Goal: Information Seeking & Learning: Understand process/instructions

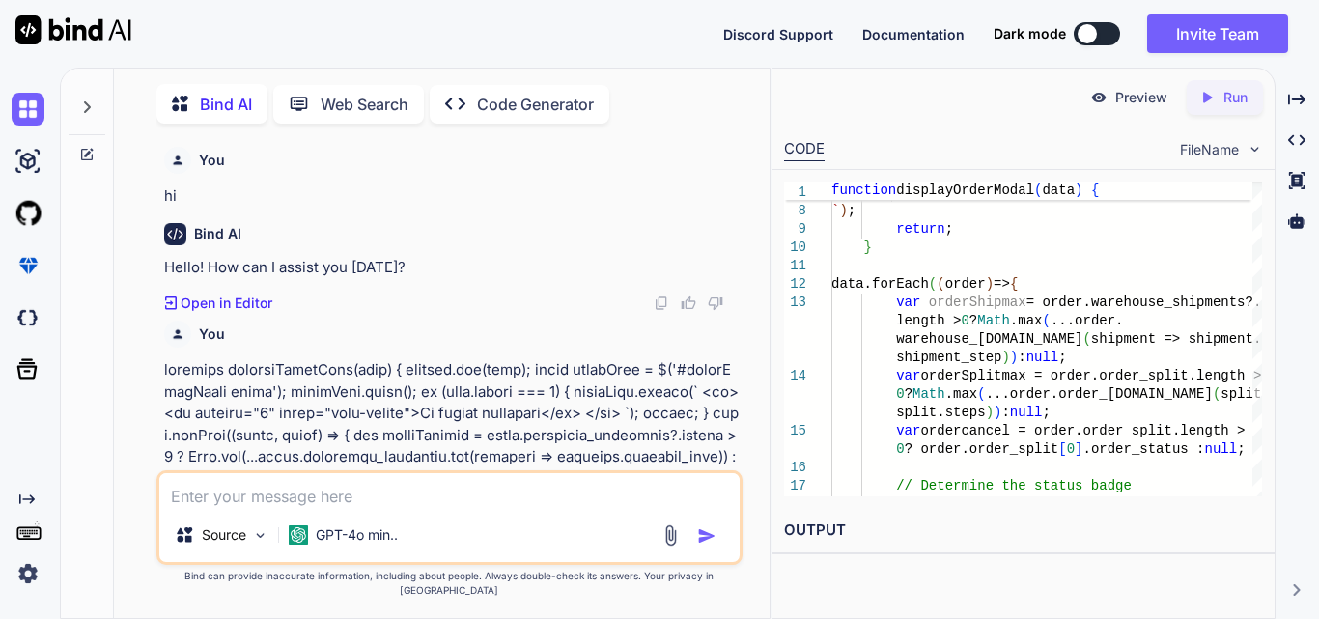
scroll to position [0, 9]
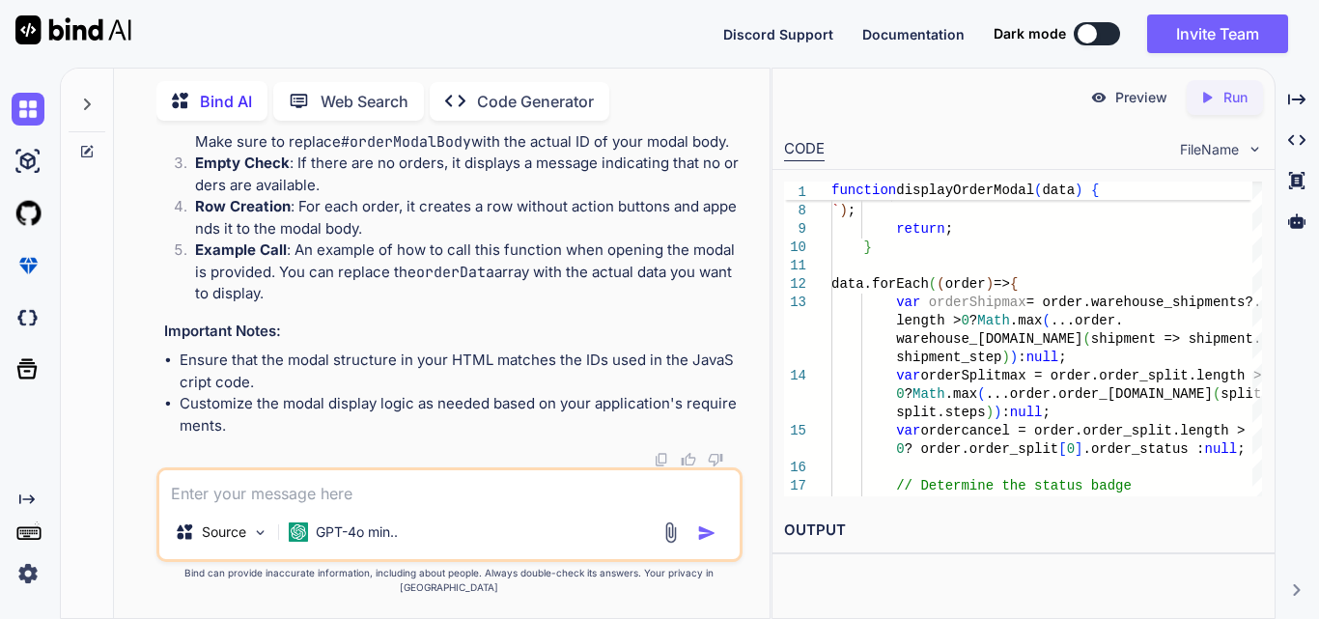
type textarea "x"
type textarea "$('#orderFilterForm').on('submit', function (event) { event.preventDefault(); $…"
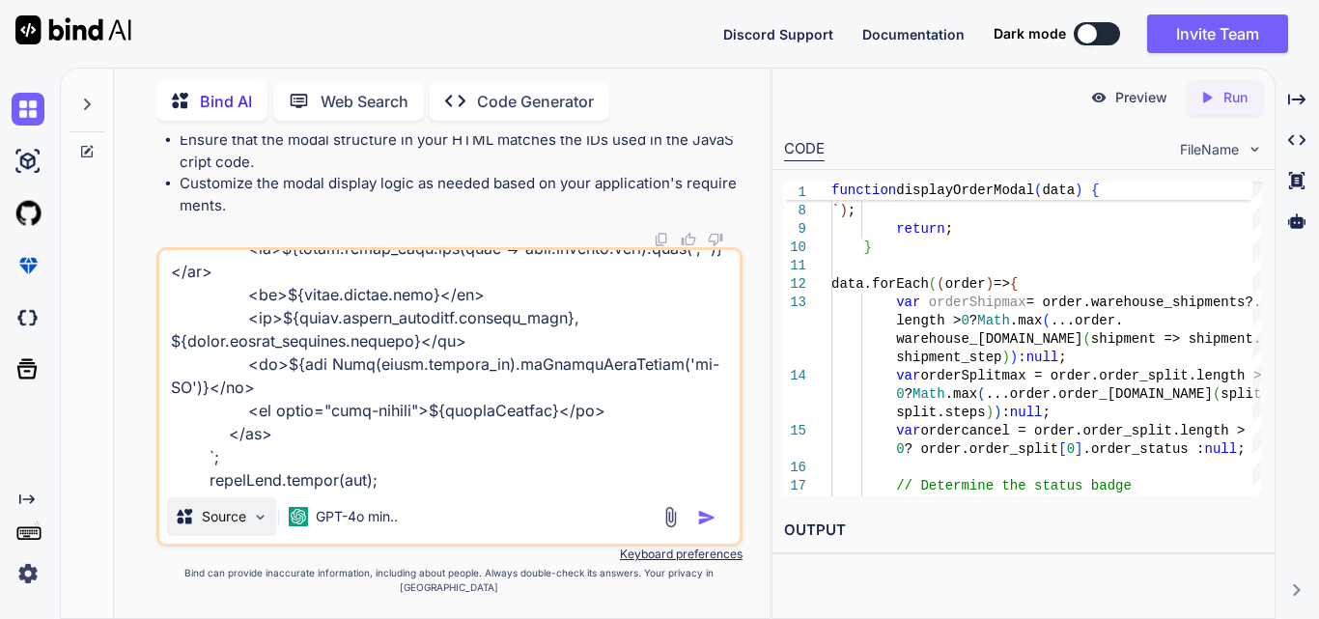
type textarea "x"
type textarea "$('#orderFilterForm').on('submit', function (event) { event.preventDefault(); $…"
type textarea "x"
type textarea "$('#orderFilterForm').on('submit', function (event) { event.preventDefault(); $…"
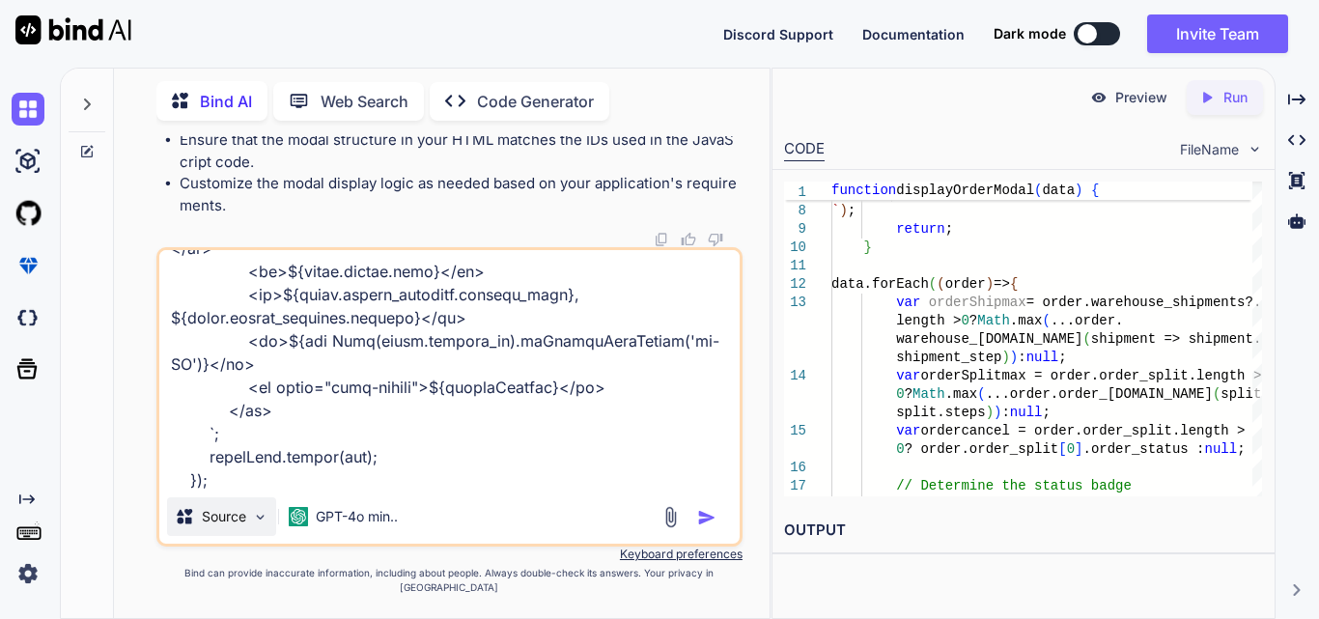
type textarea "x"
type textarea "$('#orderFilterForm').on('submit', function (event) { event.preventDefault(); $…"
type textarea "x"
type textarea "$('#orderFilterForm').on('submit', function (event) { event.preventDefault(); $…"
type textarea "x"
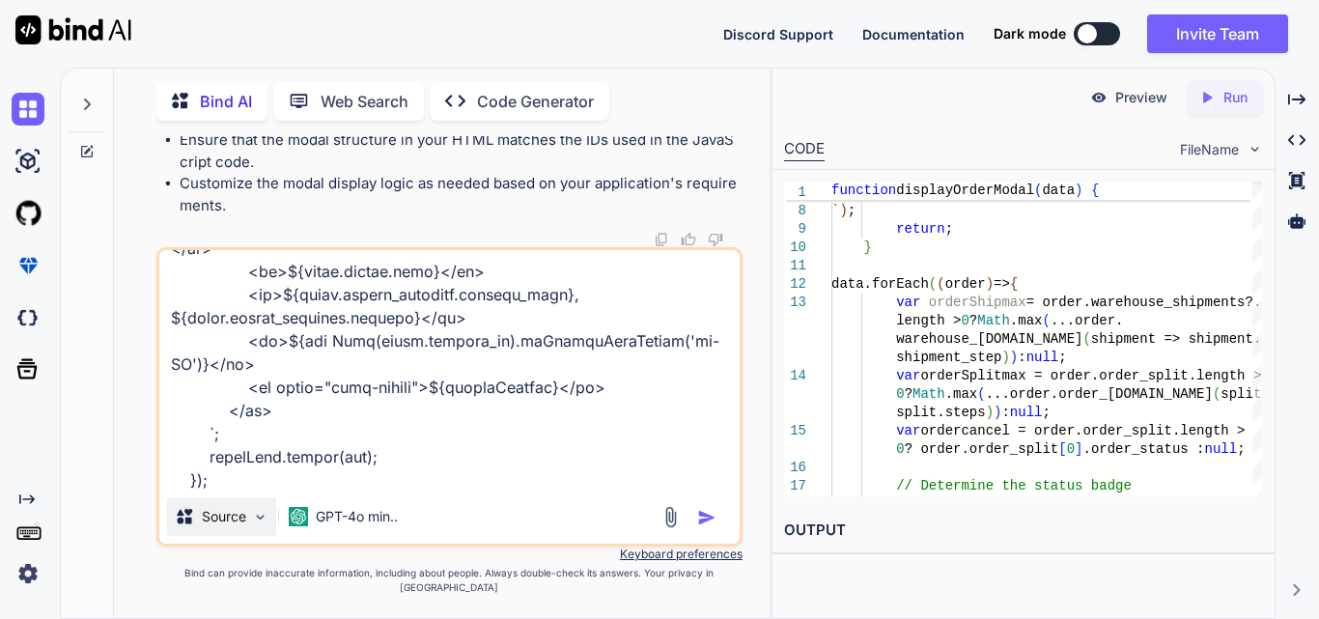
type textarea "$('#orderFilterForm').on('submit', function (event) { event.preventDefault(); $…"
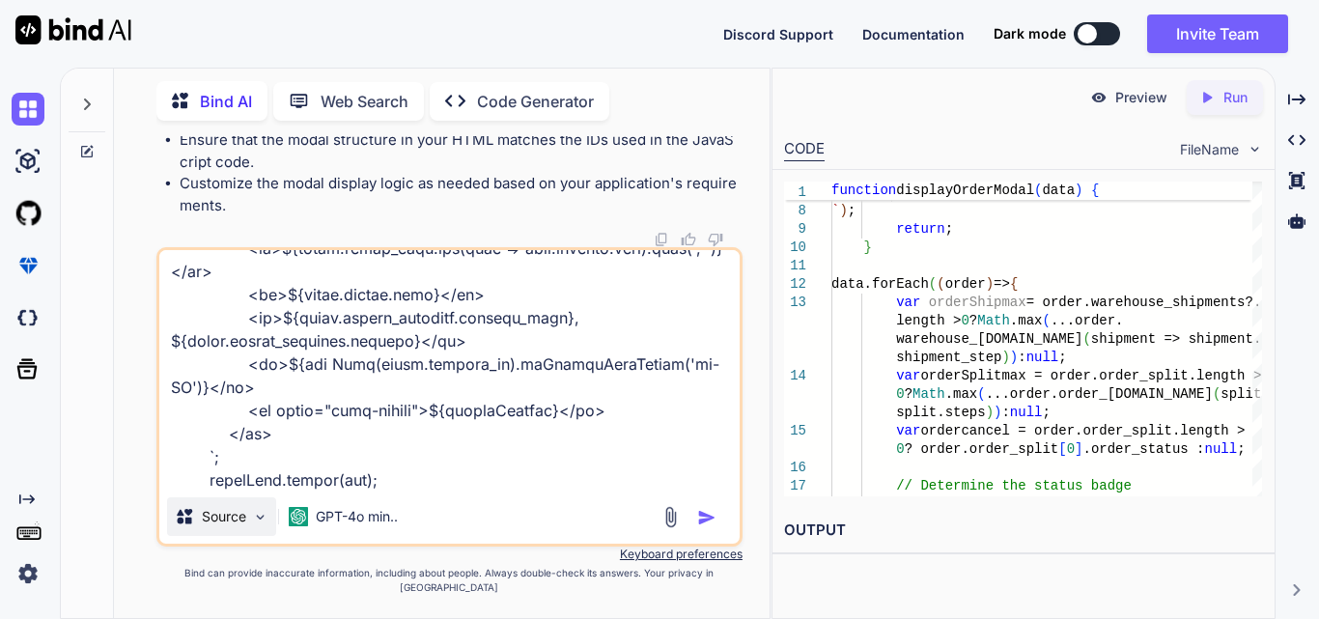
type textarea "x"
type textarea "$('#orderFilterForm').on('submit', function (event) { event.preventDefault(); $…"
type textarea "x"
type textarea "$('#orderFilterForm').on('submit', function (event) { event.preventDefault(); $…"
type textarea "x"
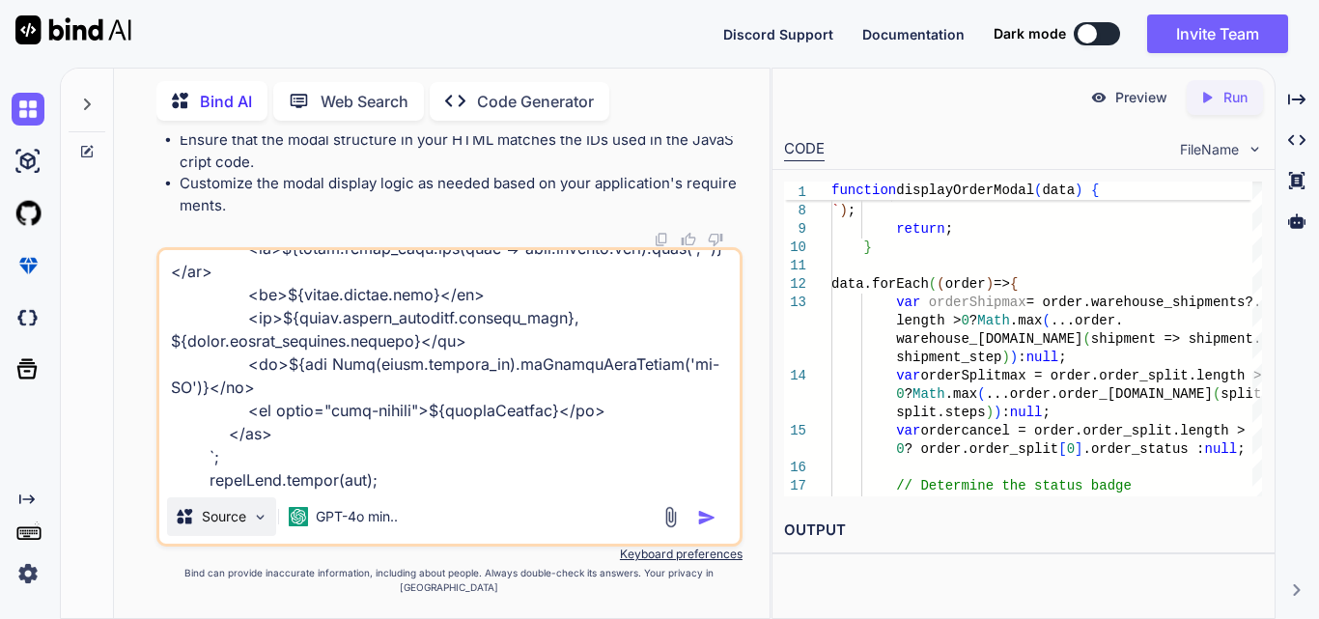
type textarea "$('#orderFilterForm').on('submit', function (event) { event.preventDefault(); $…"
type textarea "x"
type textarea "$('#orderFilterForm').on('submit', function (event) { event.preventDefault(); $…"
type textarea "x"
type textarea "$('#orderFilterForm').on('submit', function (event) { event.preventDefault(); $…"
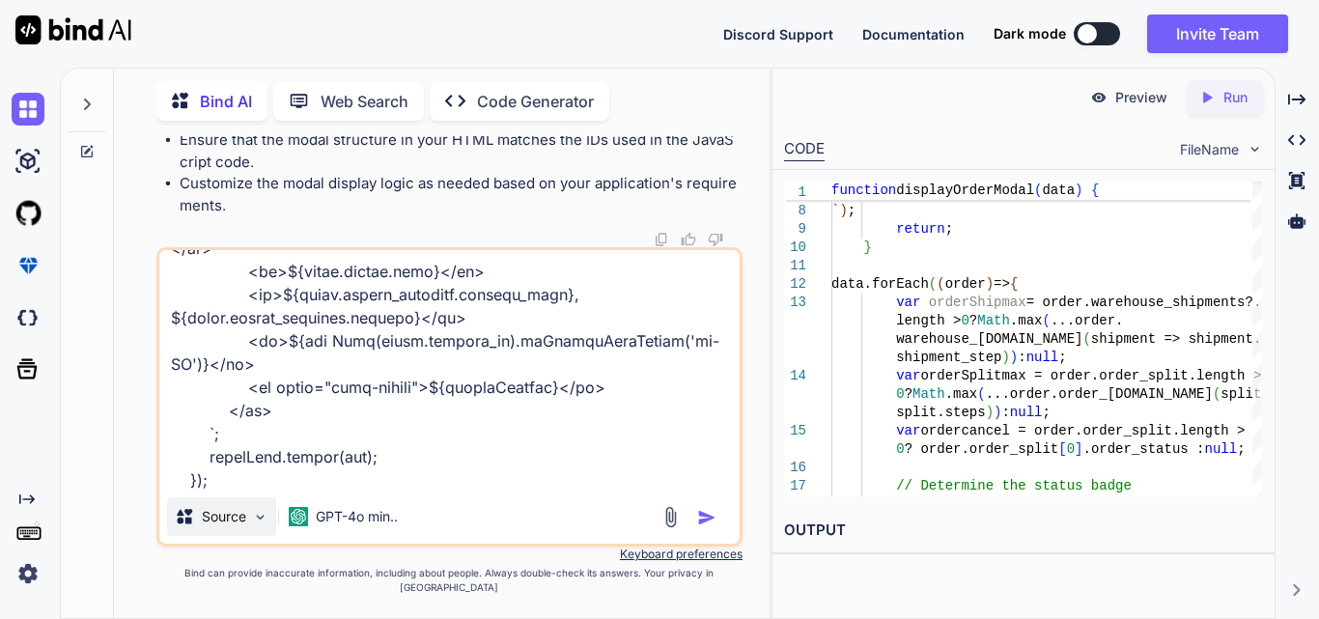
type textarea "x"
type textarea "$('#orderFilterForm').on('submit', function (event) { event.preventDefault(); $…"
type textarea "x"
type textarea "$('#orderFilterForm').on('submit', function (event) { event.preventDefault(); $…"
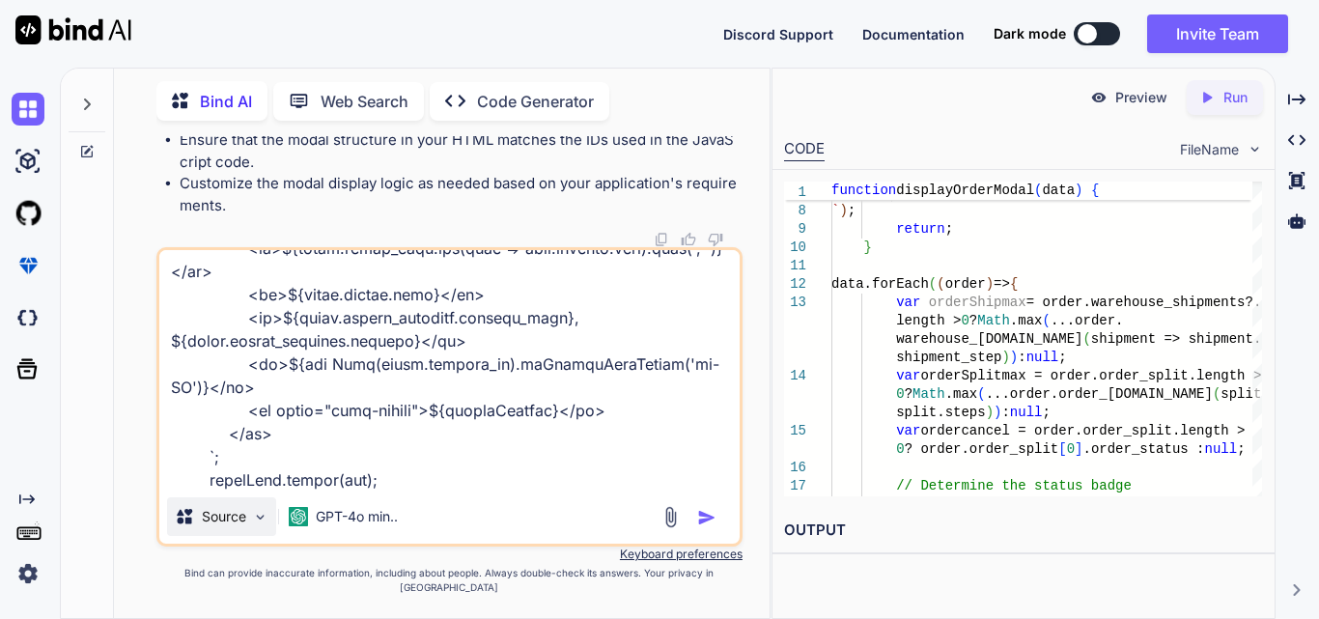
type textarea "x"
type textarea "$('#orderFilterForm').on('submit', function (event) { event.preventDefault(); $…"
type textarea "x"
type textarea "$('#orderFilterForm').on('submit', function (event) { event.preventDefault(); $…"
type textarea "x"
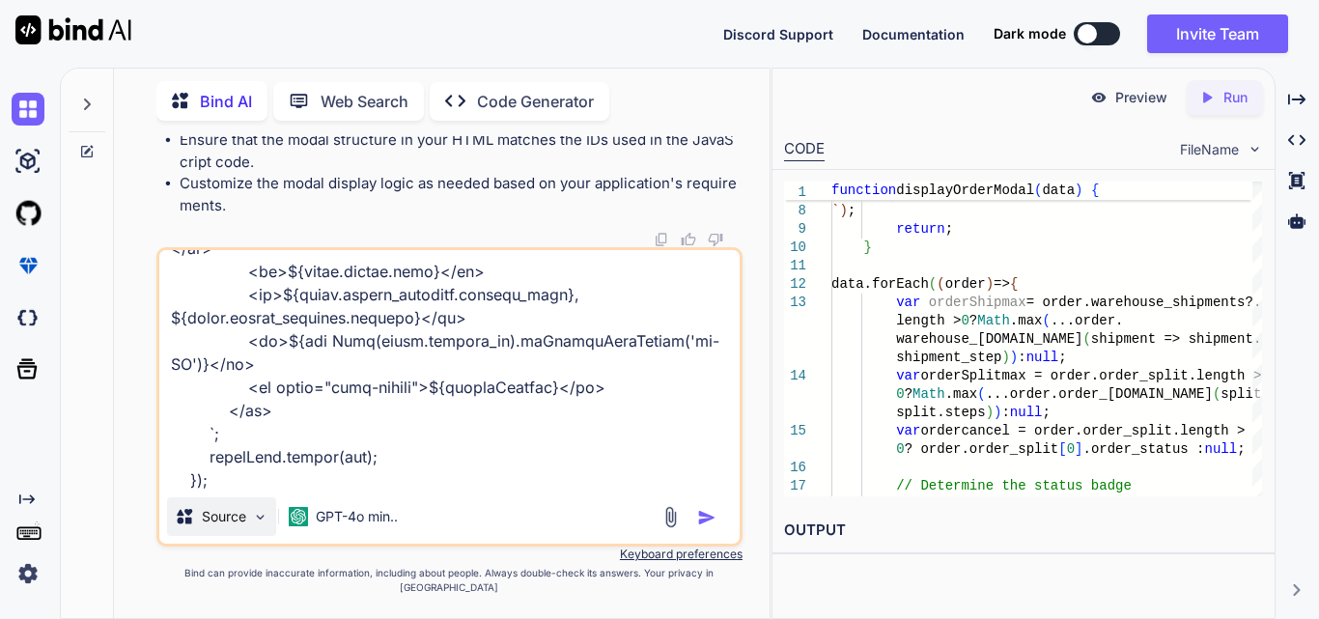
type textarea "$('#orderFilterForm').on('submit', function (event) { event.preventDefault(); $…"
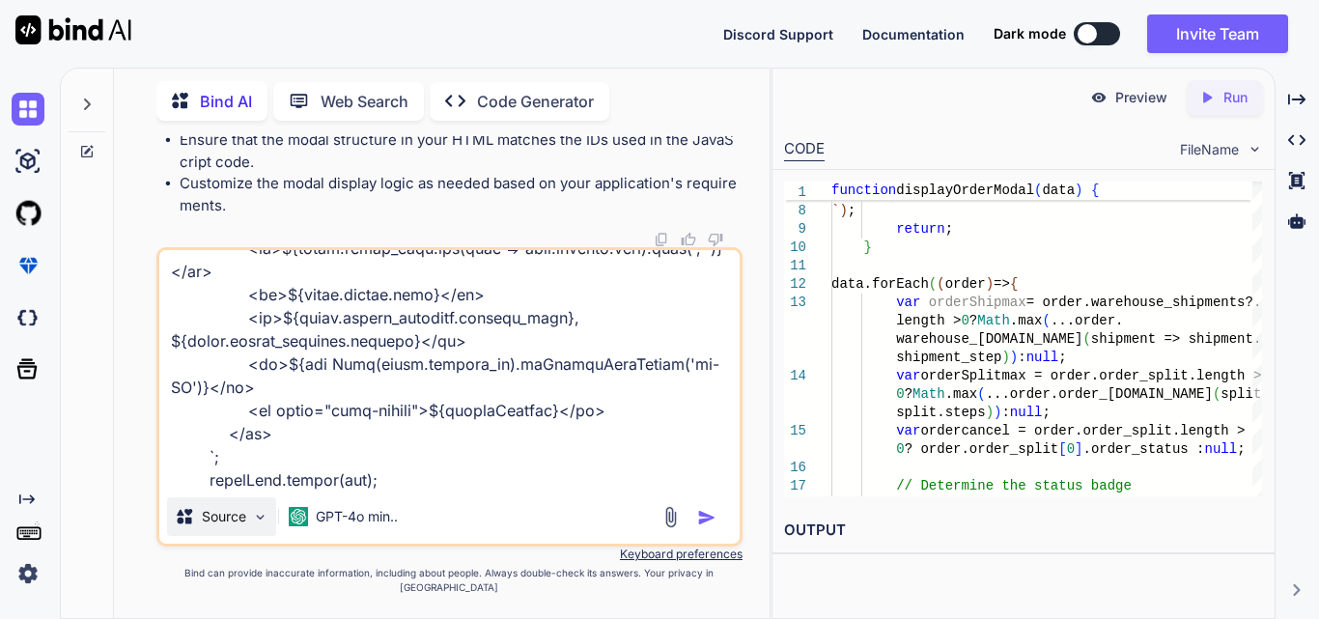
type textarea "x"
type textarea "$('#orderFilterForm').on('submit', function (event) { event.preventDefault(); $…"
type textarea "x"
type textarea "$('#orderFilterForm').on('submit', function (event) { event.preventDefault(); $…"
type textarea "x"
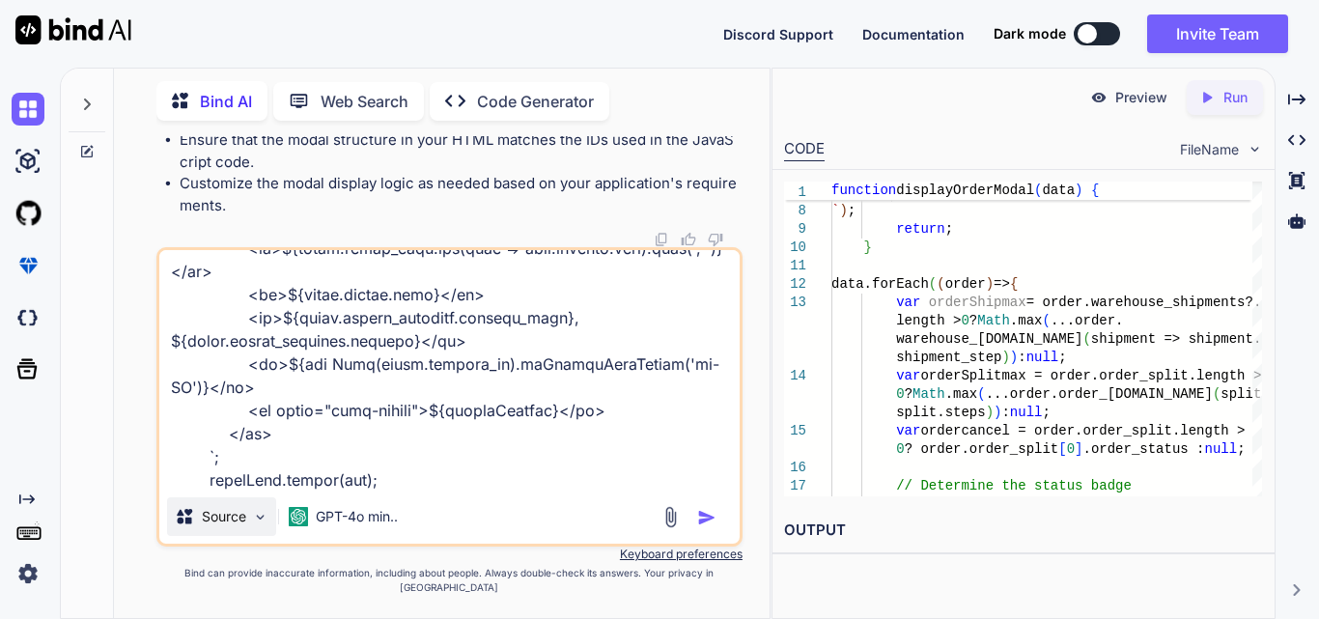
type textarea "$('#orderFilterForm').on('submit', function (event) { event.preventDefault(); $…"
type textarea "x"
type textarea "$('#orderFilterForm').on('submit', function (event) { event.preventDefault(); $…"
type textarea "x"
type textarea "$('#orderFilterForm').on('submit', function (event) { event.preventDefault(); $…"
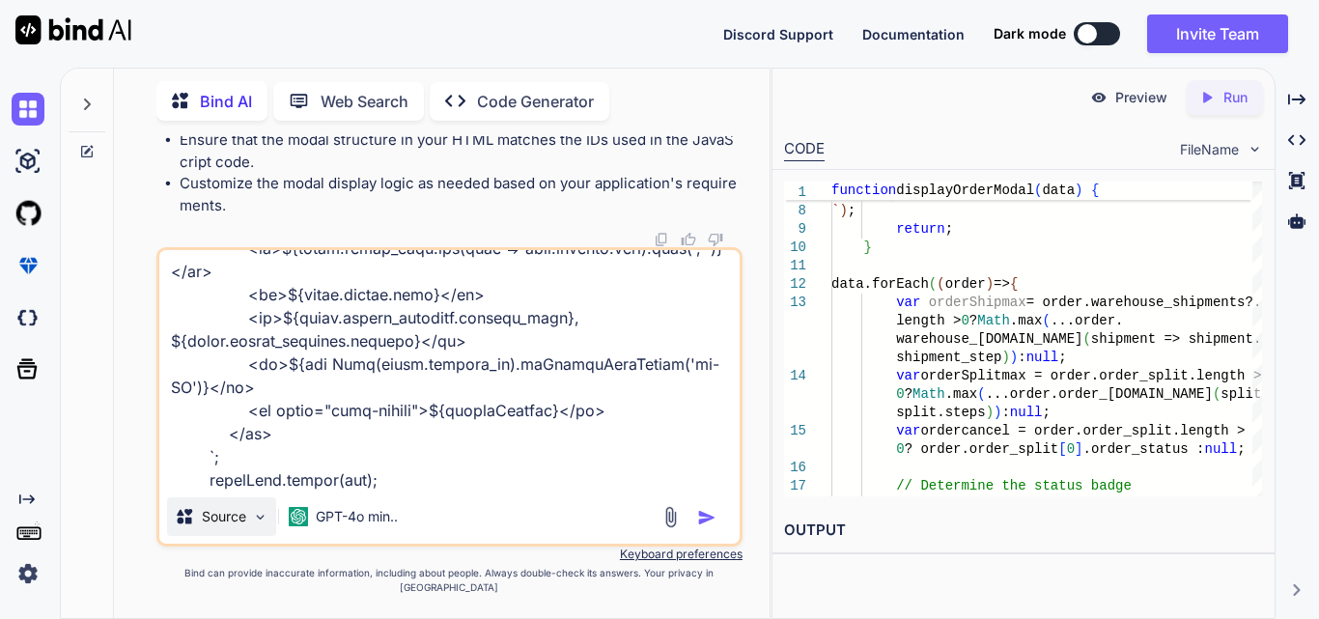
type textarea "x"
type textarea "$('#orderFilterForm').on('submit', function (event) { event.preventDefault(); $…"
type textarea "x"
type textarea "$('#orderFilterForm').on('submit', function (event) { event.preventDefault(); $…"
type textarea "x"
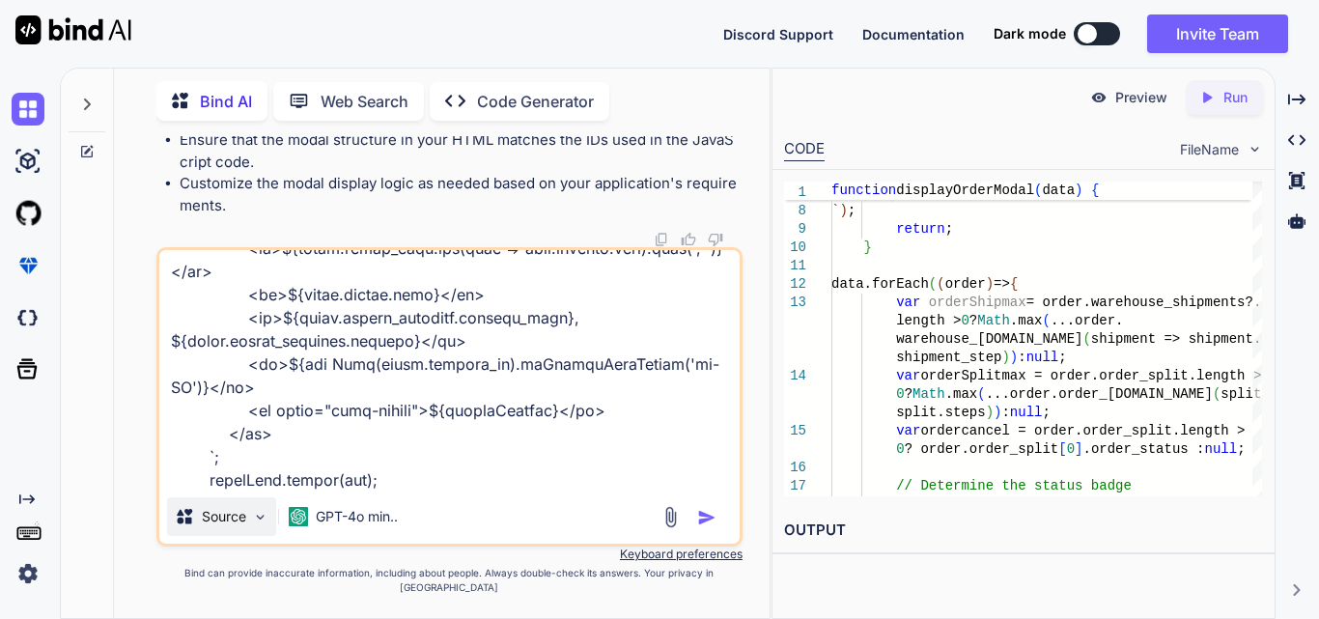
type textarea "$('#orderFilterForm').on('submit', function (event) { event.preventDefault(); $…"
type textarea "x"
type textarea "$('#orderFilterForm').on('submit', function (event) { event.preventDefault(); $…"
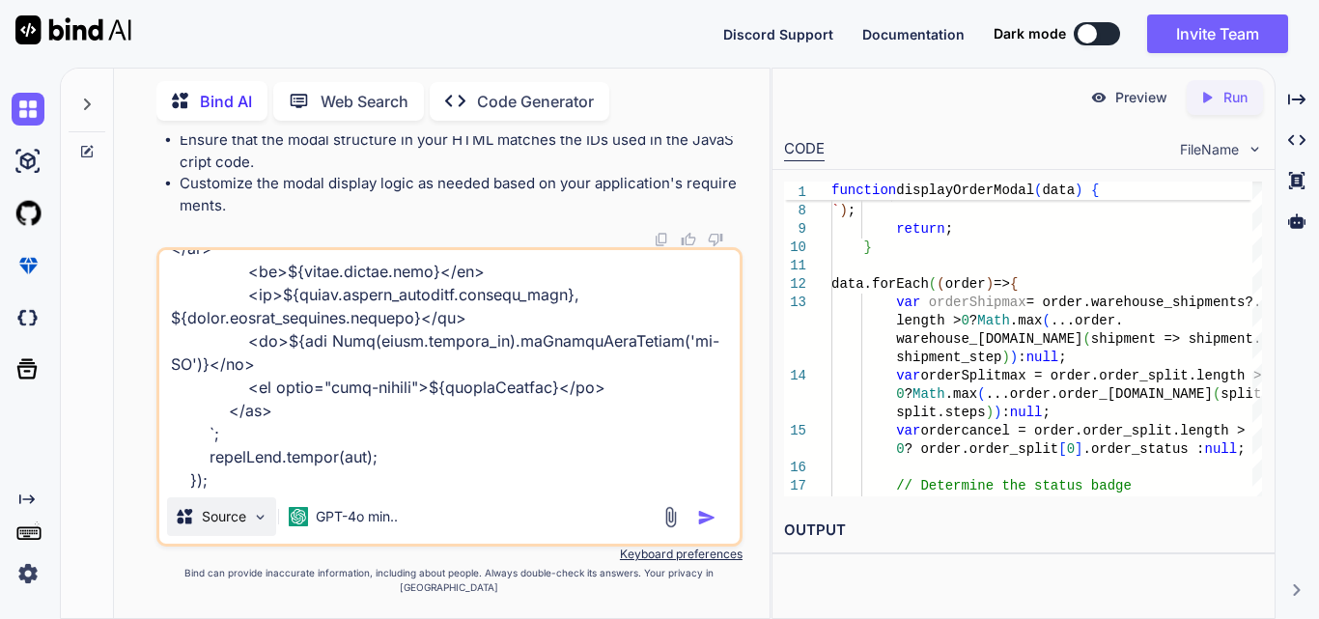
type textarea "x"
type textarea "$('#orderFilterForm').on('submit', function (event) { event.preventDefault(); $…"
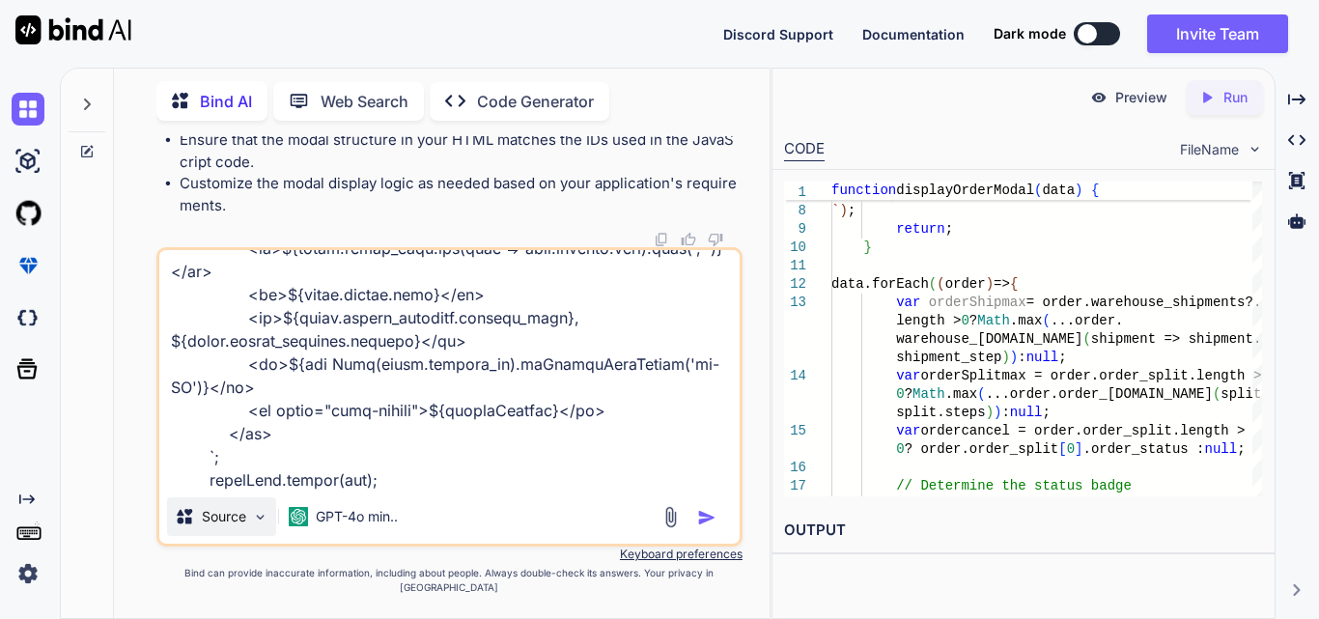
type textarea "x"
type textarea "$('#orderFilterForm').on('submit', function (event) { event.preventDefault(); $…"
type textarea "x"
type textarea "$('#orderFilterForm').on('submit', function (event) { event.preventDefault(); $…"
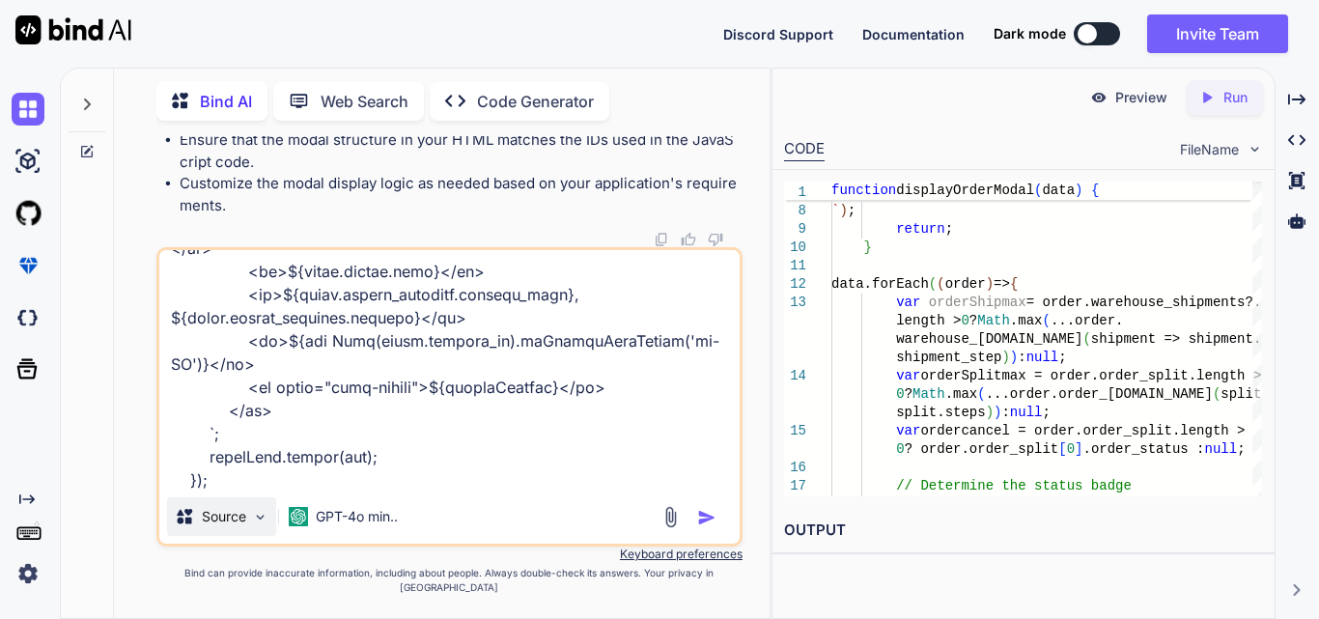
type textarea "x"
type textarea "$('#orderFilterForm').on('submit', function (event) { event.preventDefault(); $…"
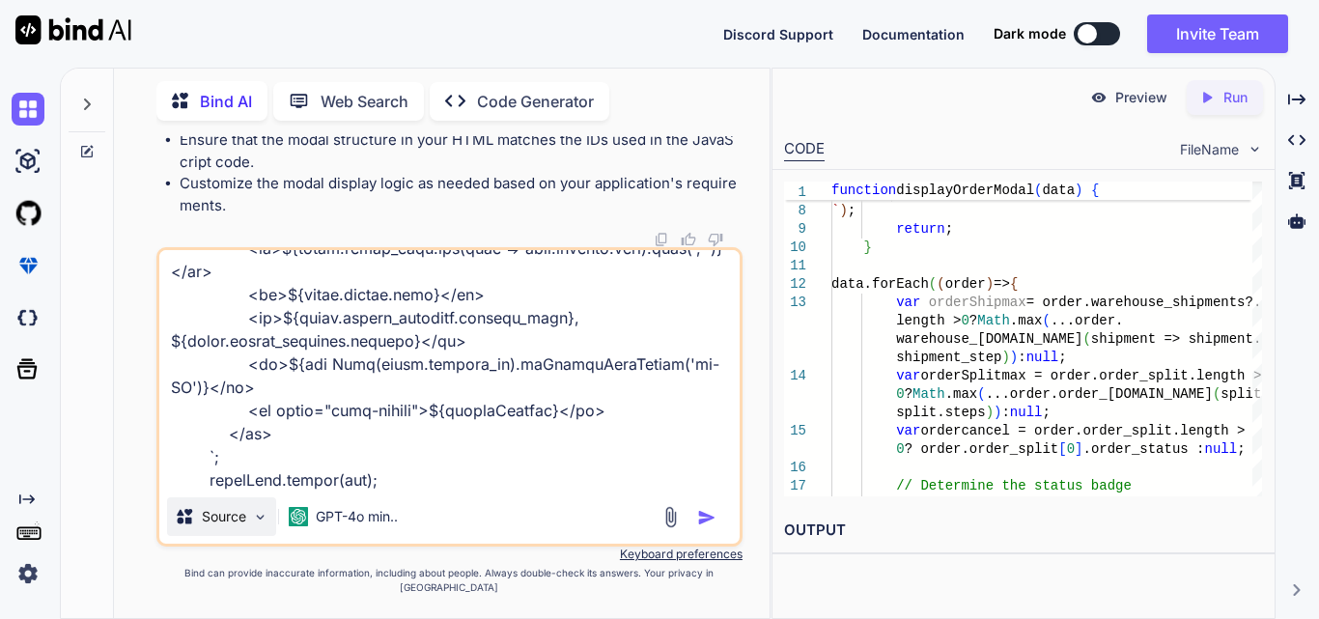
type textarea "x"
type textarea "$('#orderFilterForm').on('submit', function (event) { event.preventDefault(); $…"
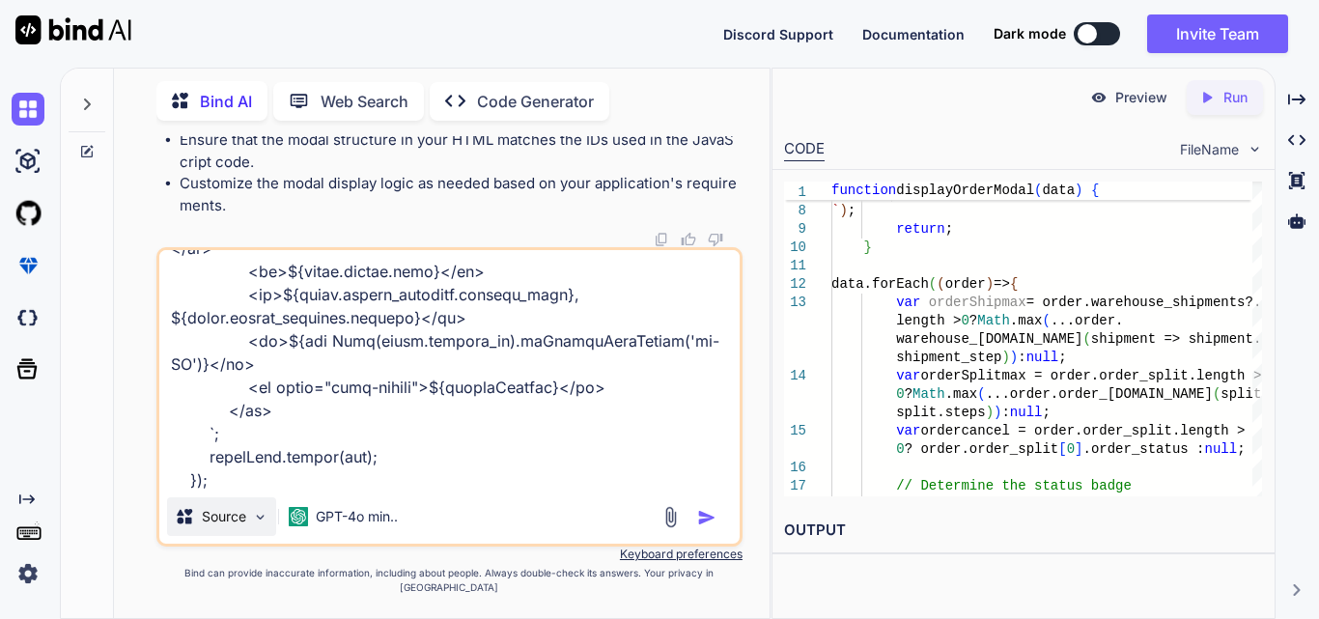
type textarea "x"
type textarea "$('#orderFilterForm').on('submit', function (event) { event.preventDefault(); $…"
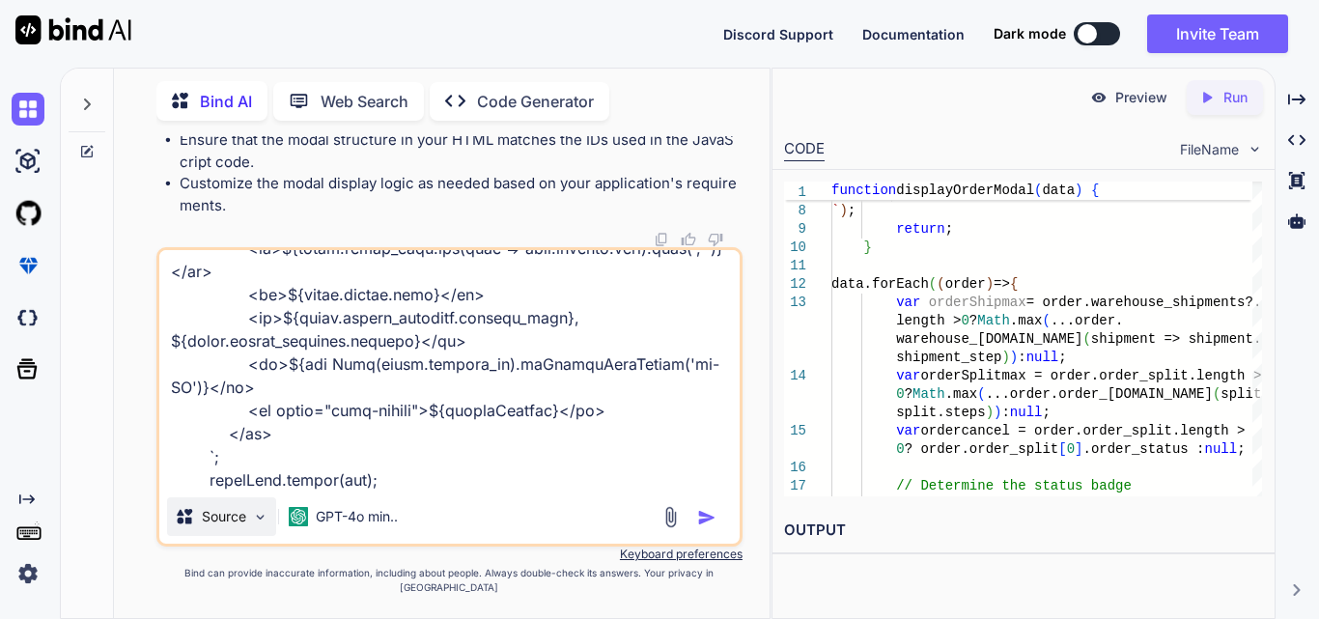
type textarea "x"
type textarea "$('#orderFilterForm').on('submit', function (event) { event.preventDefault(); $…"
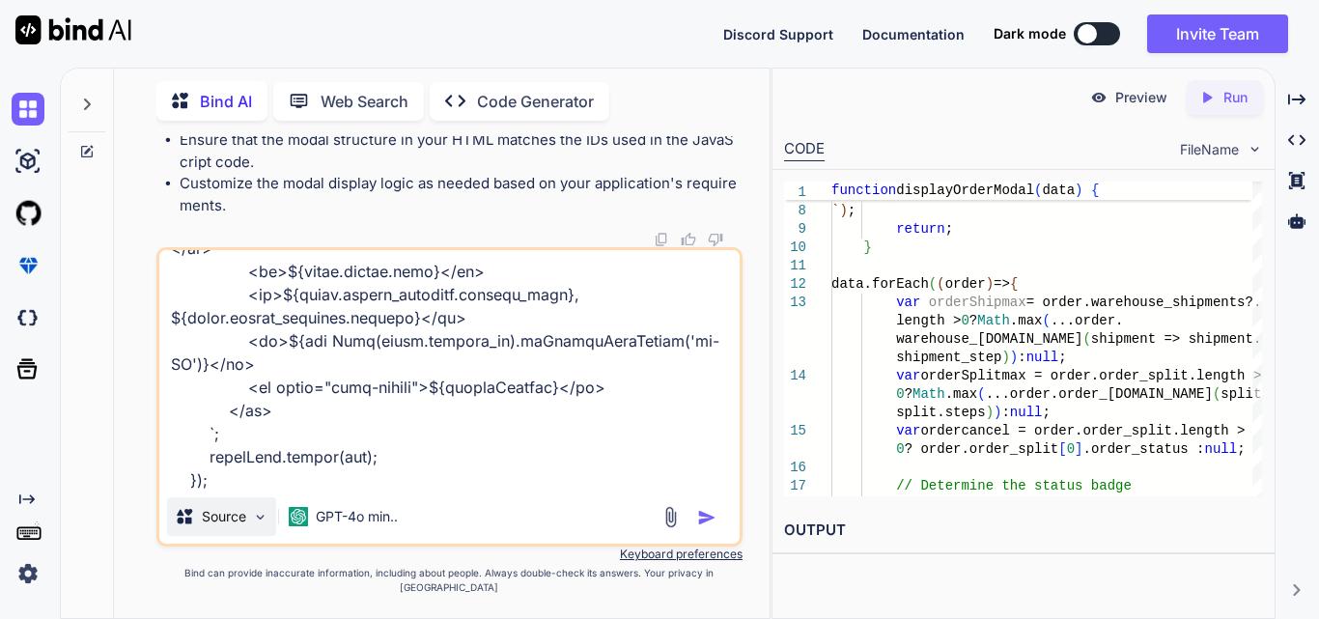
type textarea "x"
type textarea "$('#orderFilterForm').on('submit', function (event) { event.preventDefault(); $…"
type textarea "x"
type textarea "$('#orderFilterForm').on('submit', function (event) { event.preventDefault(); $…"
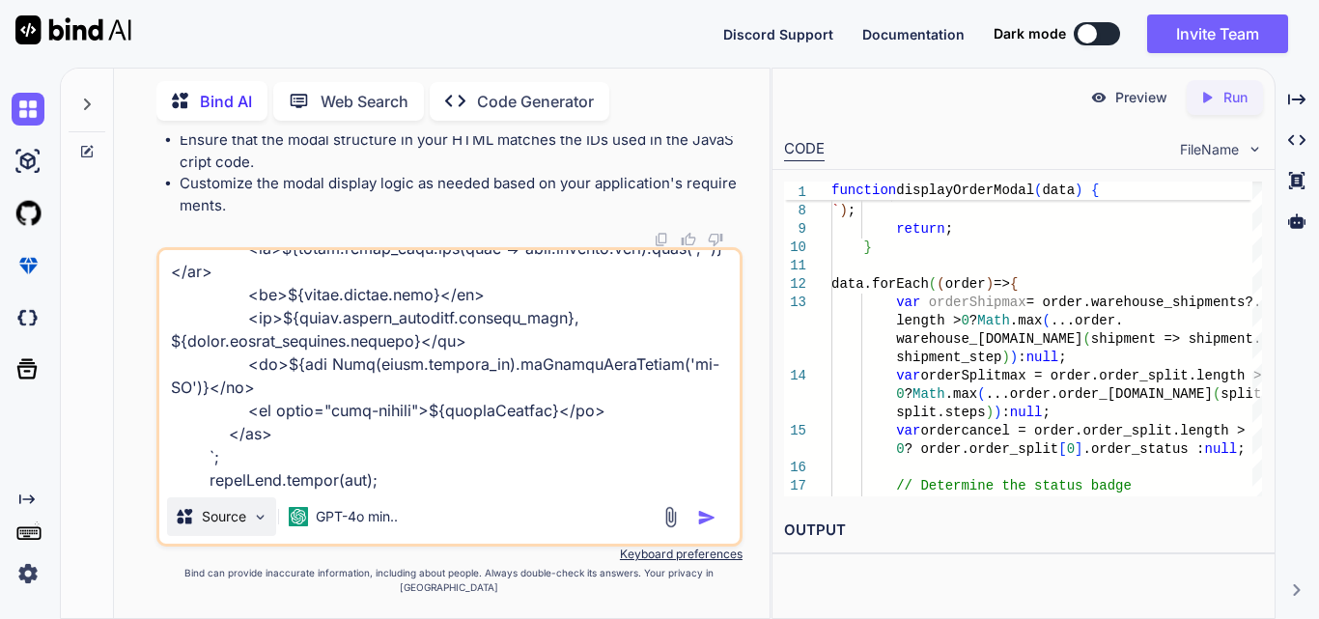
type textarea "x"
type textarea "$('#orderFilterForm').on('submit', function (event) { event.preventDefault(); $…"
type textarea "x"
type textarea "$('#orderFilterForm').on('submit', function (event) { event.preventDefault(); $…"
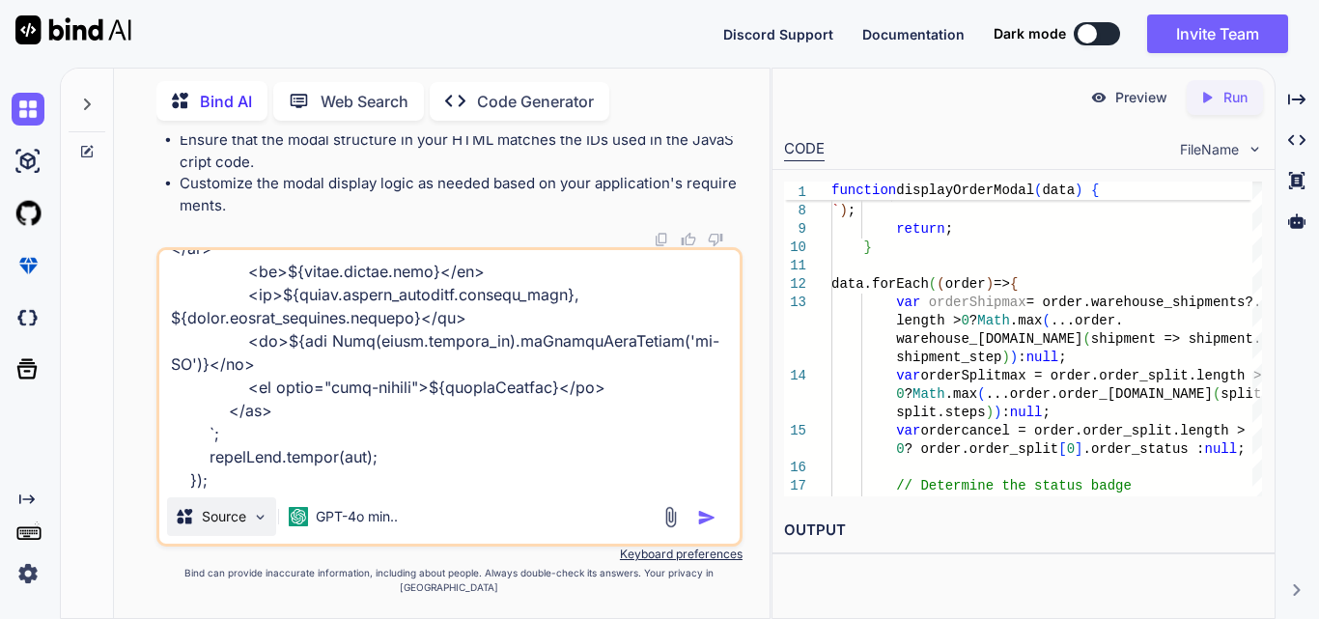
type textarea "x"
type textarea "$('#orderFilterForm').on('submit', function (event) { event.preventDefault(); $…"
type textarea "x"
type textarea "$('#orderFilterForm').on('submit', function (event) { event.preventDefault(); $…"
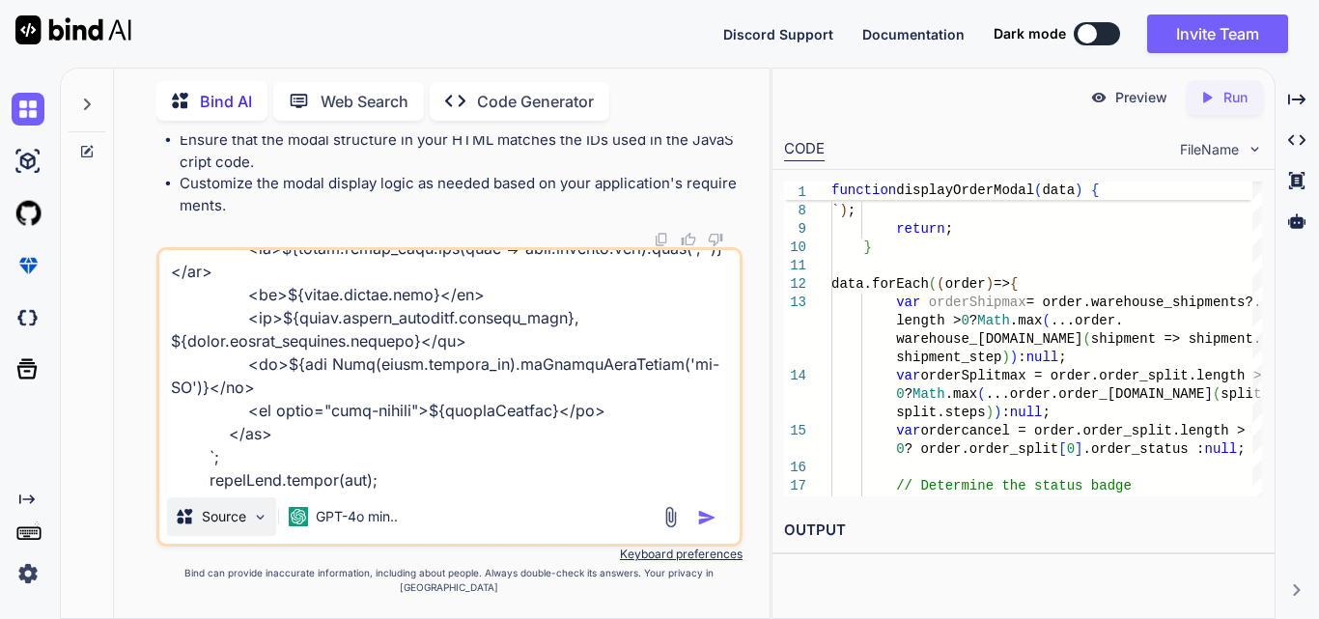
type textarea "x"
type textarea "$('#orderFilterForm').on('submit', function (event) { event.preventDefault(); $…"
type textarea "x"
type textarea "$('#orderFilterForm').on('submit', function (event) { event.preventDefault(); $…"
type textarea "x"
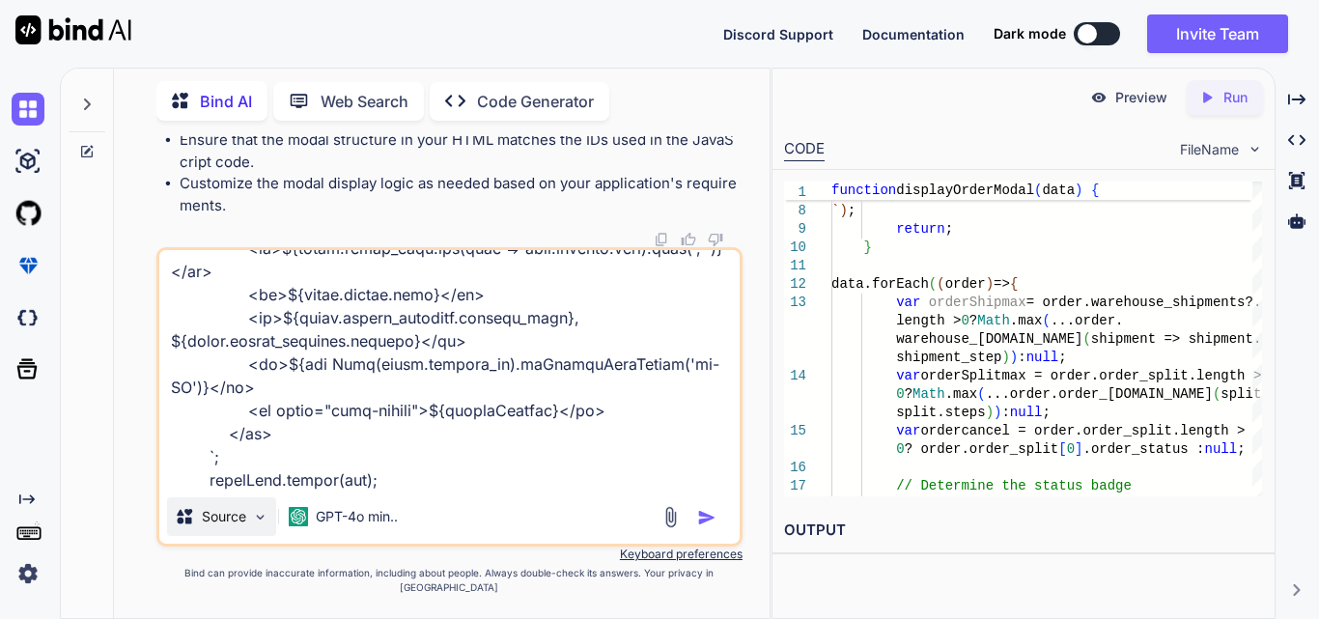
type textarea "$('#orderFilterForm').on('submit', function (event) { event.preventDefault(); $…"
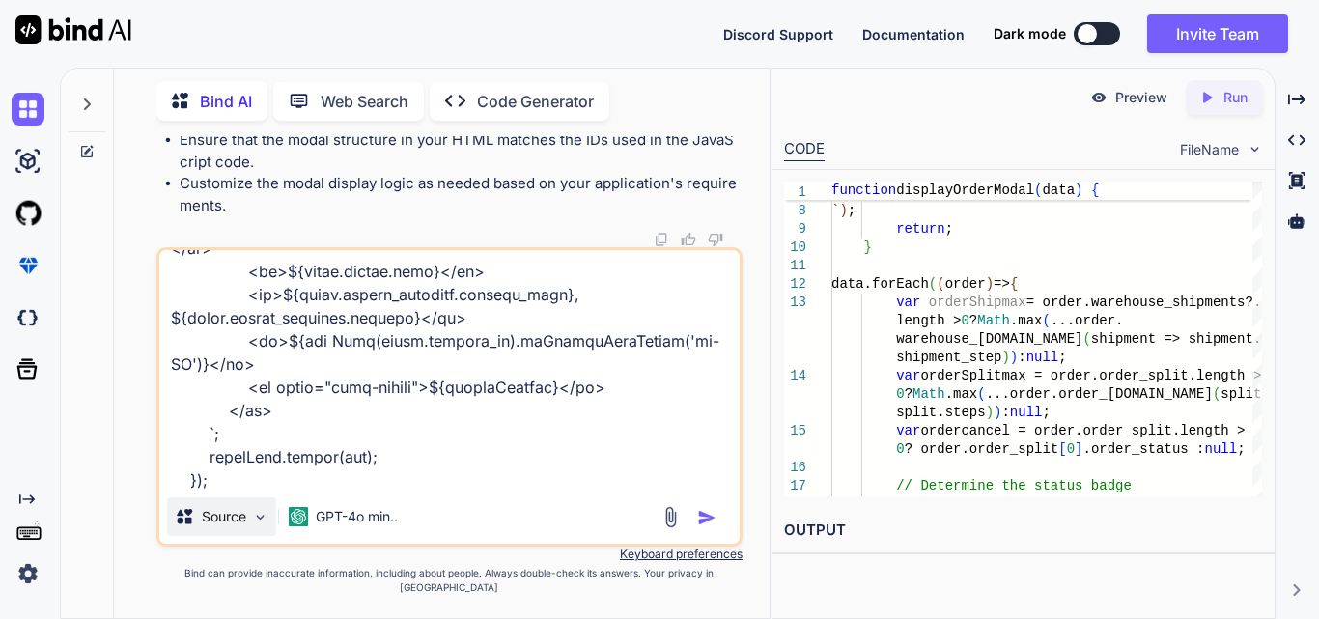
type textarea "x"
type textarea "$('#orderFilterForm').on('submit', function (event) { event.preventDefault(); $…"
type textarea "x"
type textarea "$('#orderFilterForm').on('submit', function (event) { event.preventDefault(); $…"
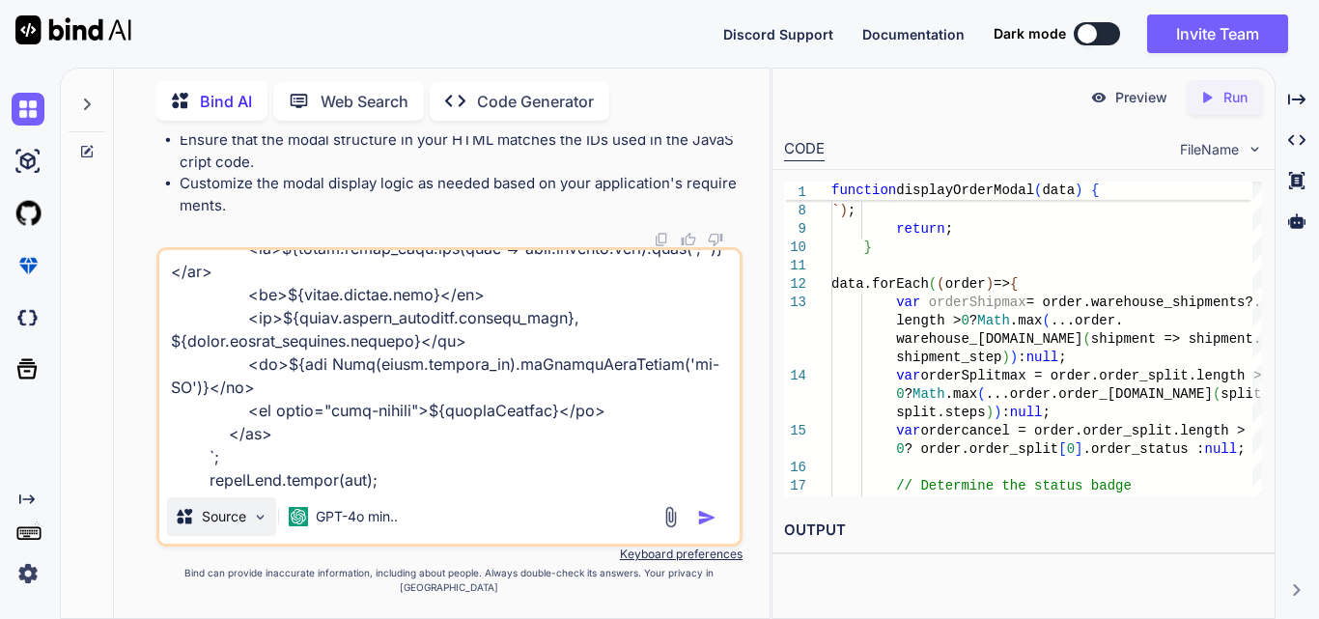
type textarea "x"
type textarea "$('#orderFilterForm').on('submit', function (event) { event.preventDefault(); $…"
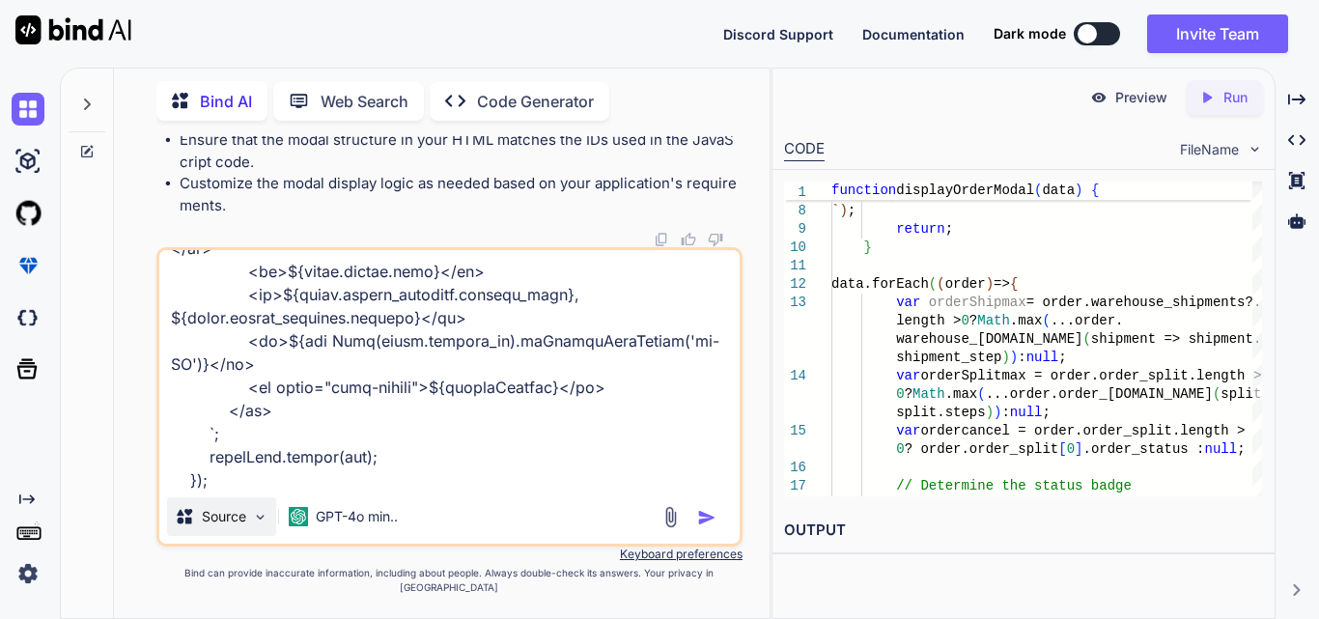
type textarea "x"
type textarea "$('#orderFilterForm').on('submit', function (event) { event.preventDefault(); $…"
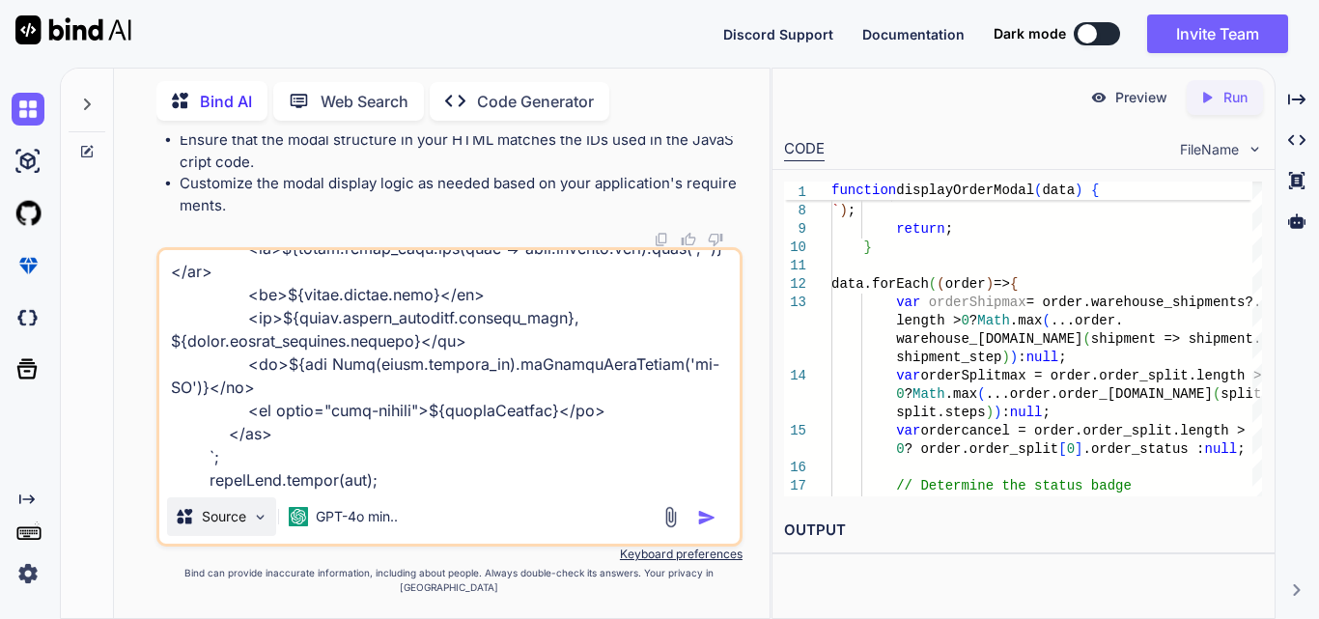
type textarea "x"
type textarea "$('#orderFilterForm').on('submit', function (event) { event.preventDefault(); $…"
type textarea "x"
type textarea "$('#orderFilterForm').on('submit', function (event) { event.preventDefault(); $…"
type textarea "x"
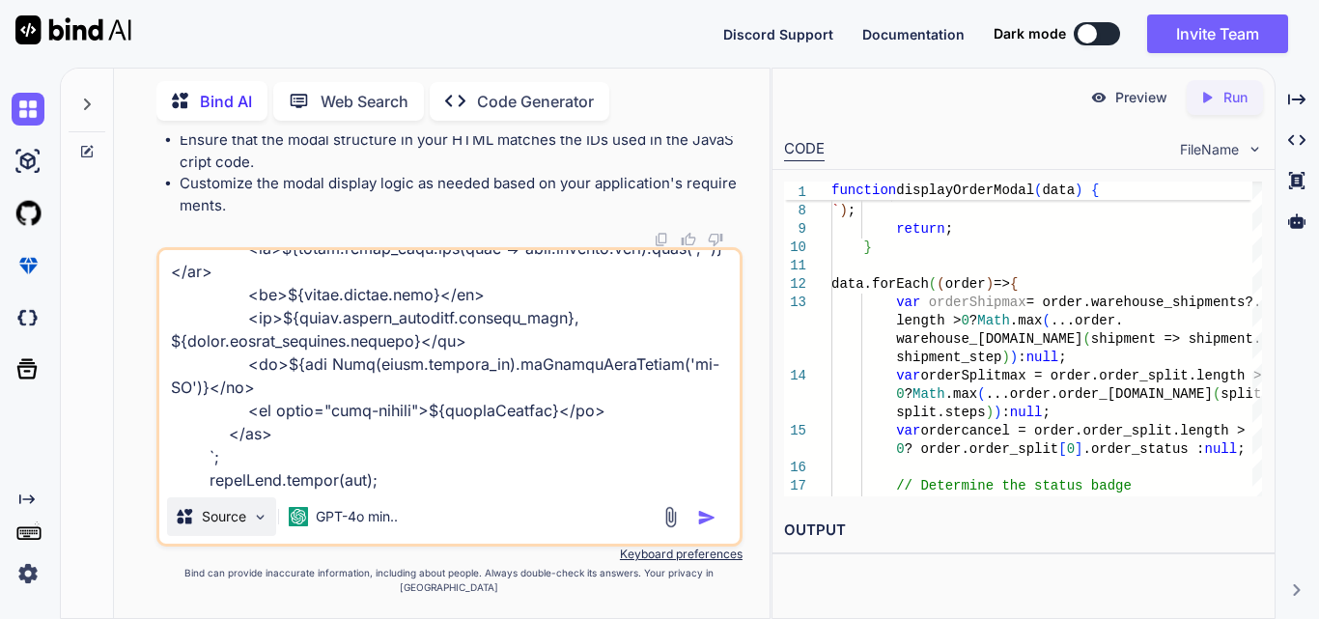
type textarea "$('#orderFilterForm').on('submit', function (event) { event.preventDefault(); $…"
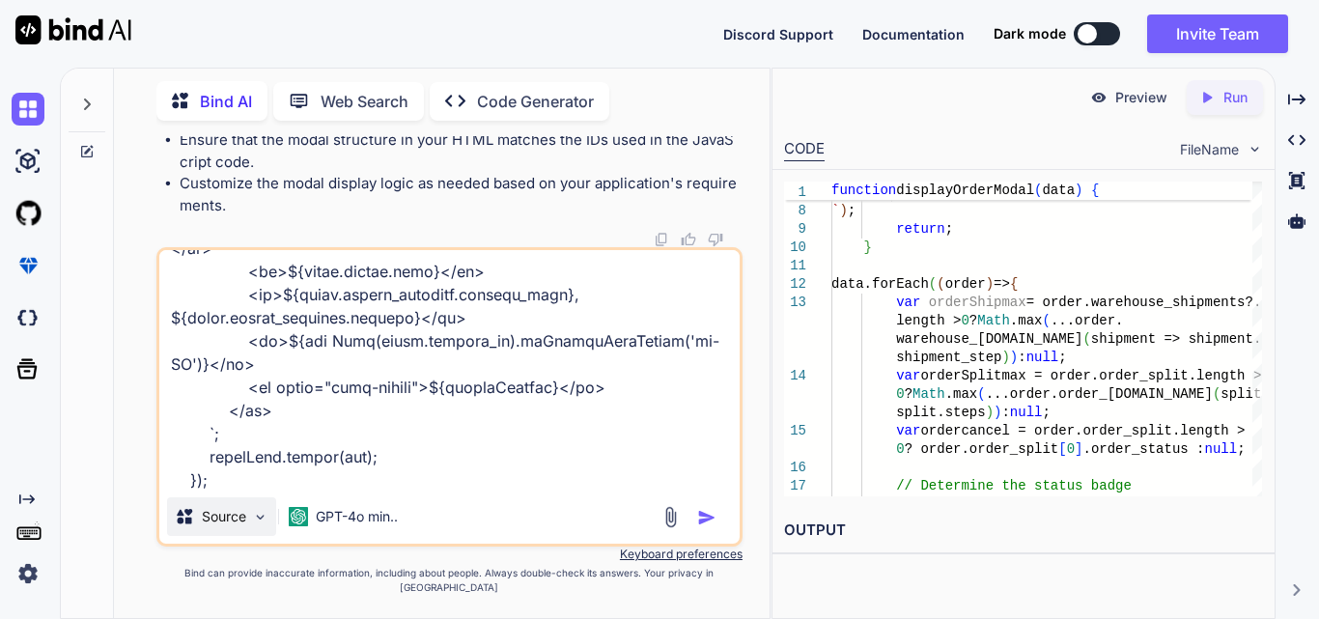
type textarea "x"
type textarea "$('#orderFilterForm').on('submit', function (event) { event.preventDefault(); $…"
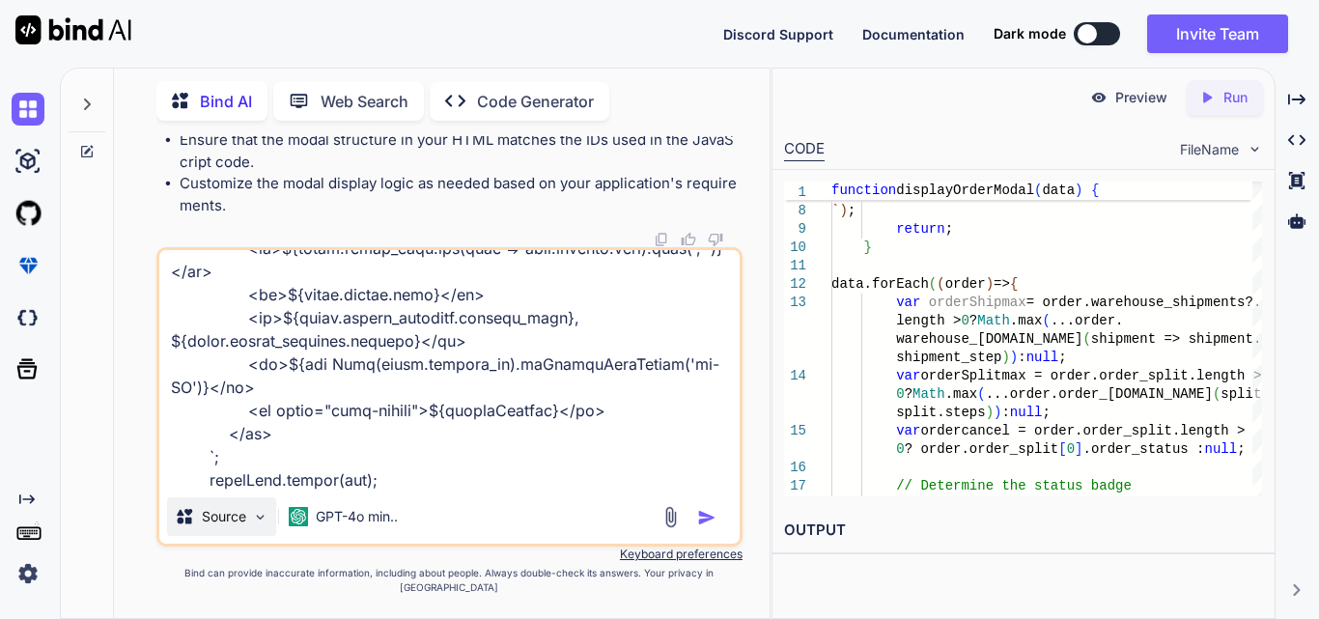
type textarea "x"
type textarea "$('#orderFilterForm').on('submit', function (event) { event.preventDefault(); $…"
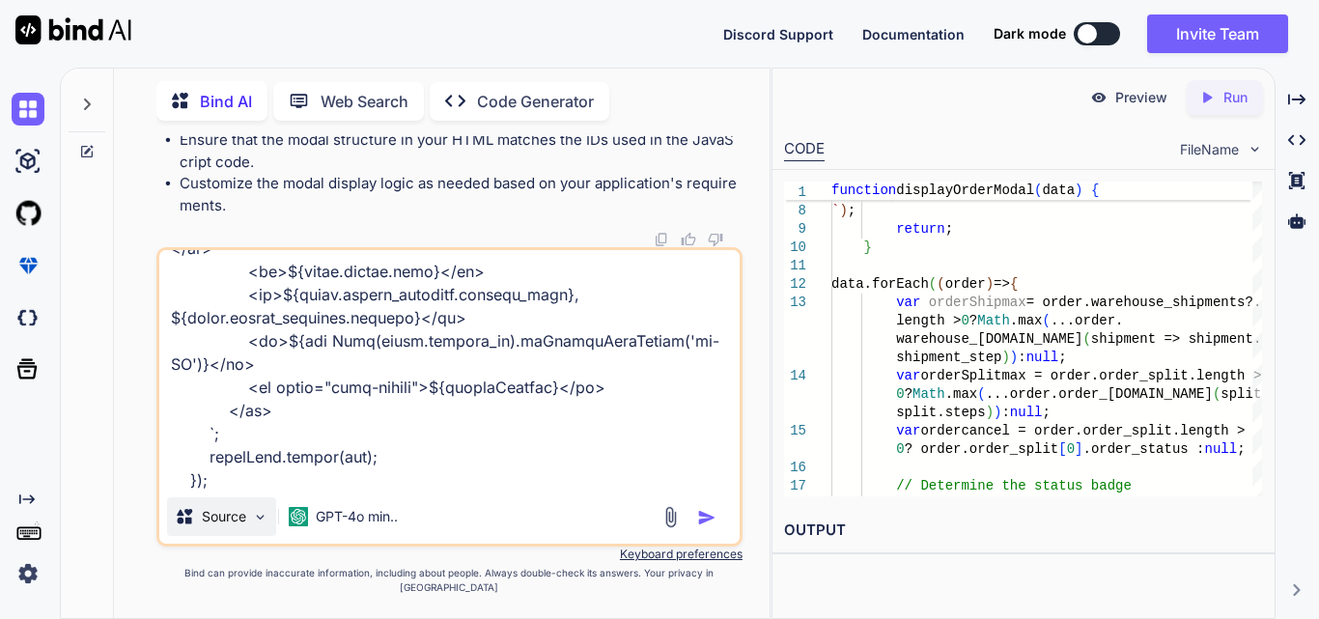
type textarea "x"
type textarea "$('#orderFilterForm').on('submit', function (event) { event.preventDefault(); $…"
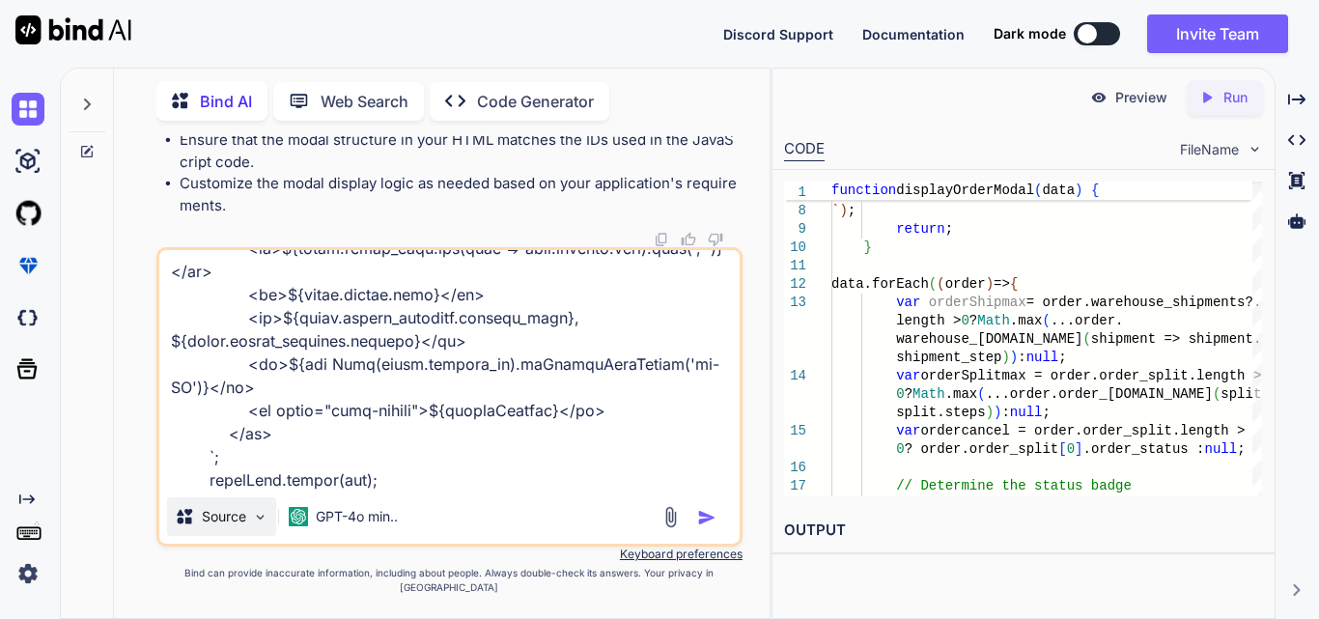
type textarea "x"
type textarea "$('#orderFilterForm').on('submit', function (event) { event.preventDefault(); $…"
type textarea "x"
type textarea "$('#orderFilterForm').on('submit', function (event) { event.preventDefault(); $…"
type textarea "x"
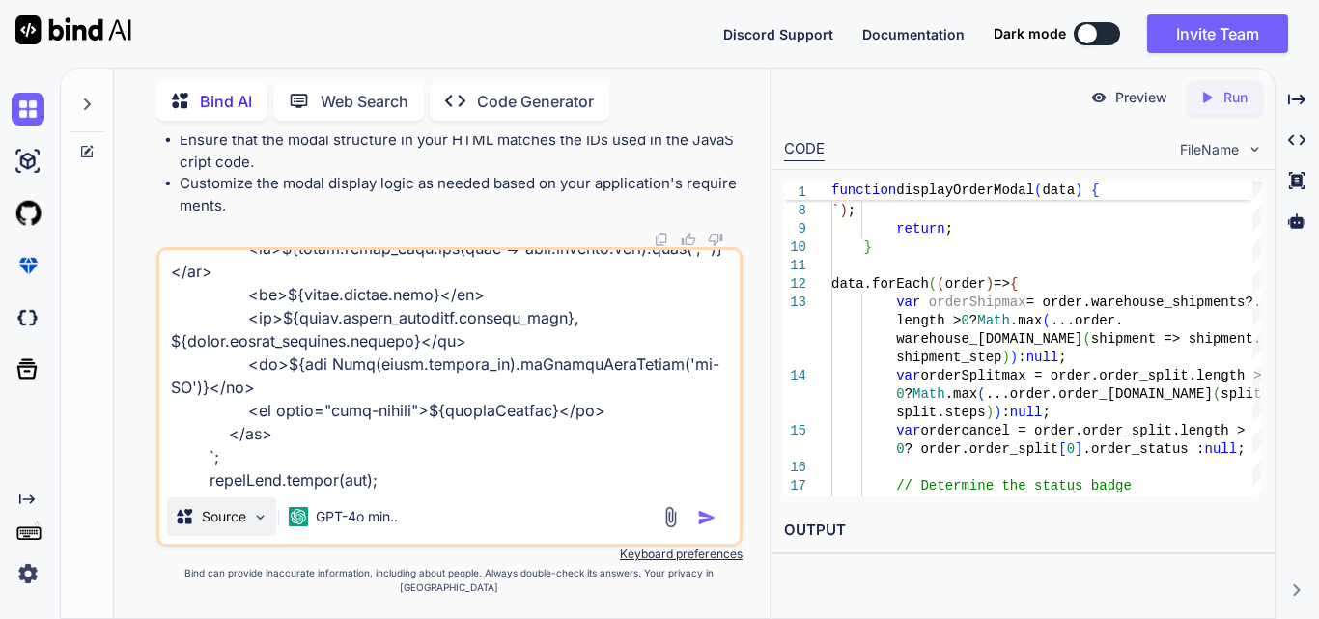
type textarea "$('#orderFilterForm').on('submit', function (event) { event.preventDefault(); $…"
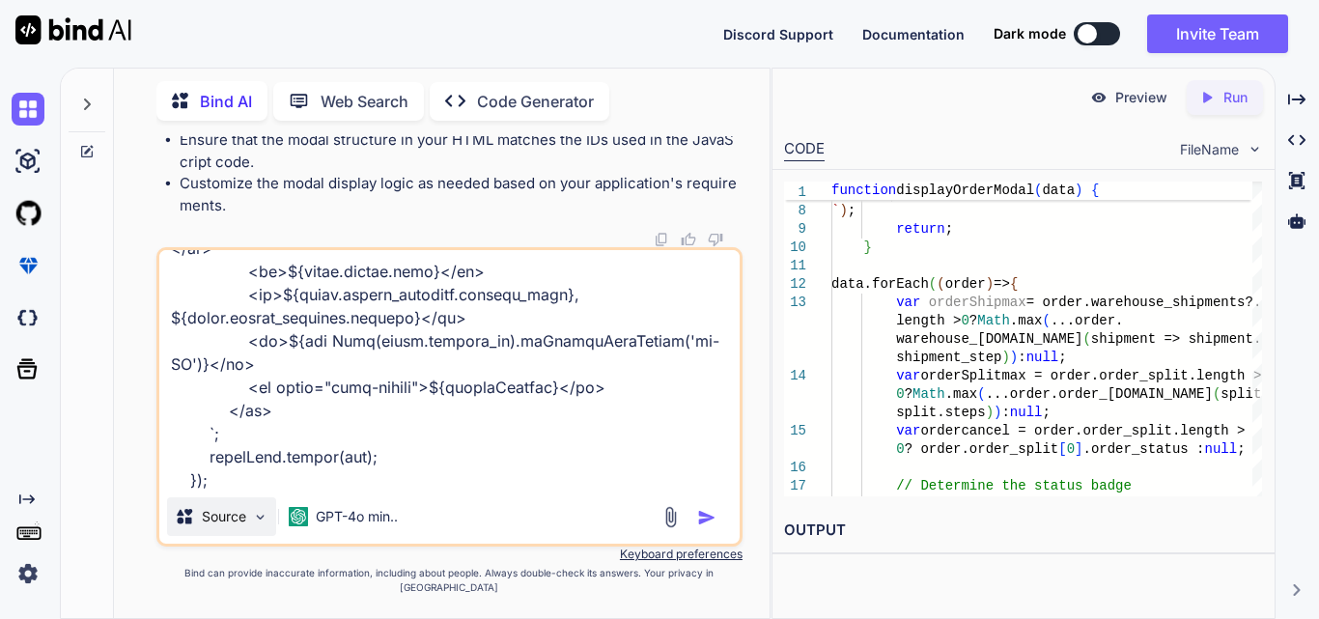
type textarea "x"
type textarea "$('#orderFilterForm').on('submit', function (event) { event.preventDefault(); $…"
type textarea "x"
type textarea "$('#orderFilterForm').on('submit', function (event) { event.preventDefault(); $…"
type textarea "x"
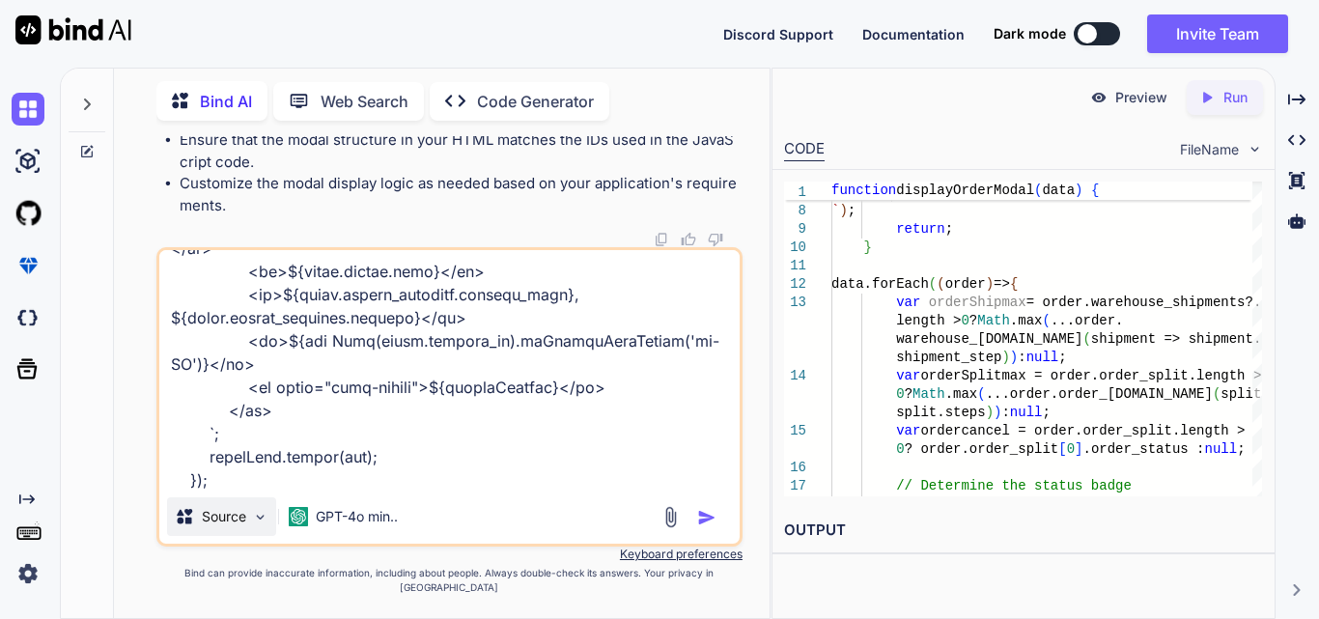
type textarea "$('#orderFilterForm').on('submit', function (event) { event.preventDefault(); $…"
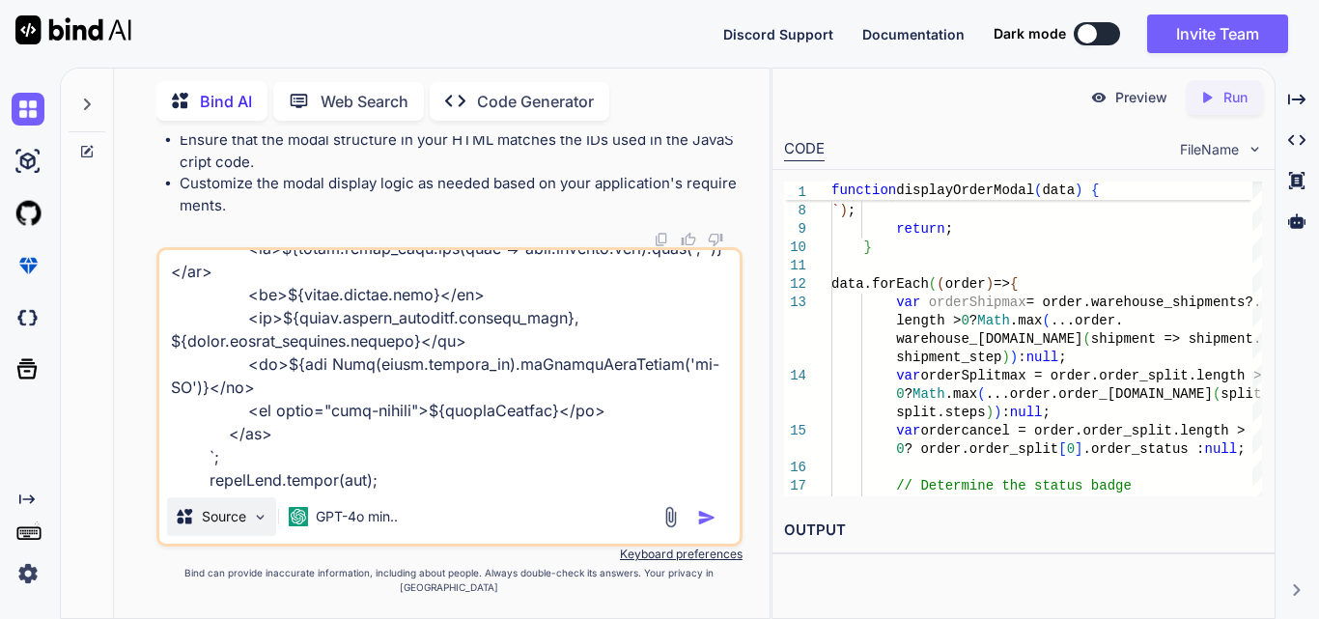
type textarea "x"
type textarea "$('#orderFilterForm').on('submit', function (event) { event.preventDefault(); $…"
type textarea "x"
type textarea "$('#orderFilterForm').on('submit', function (event) { event.preventDefault(); $…"
type textarea "x"
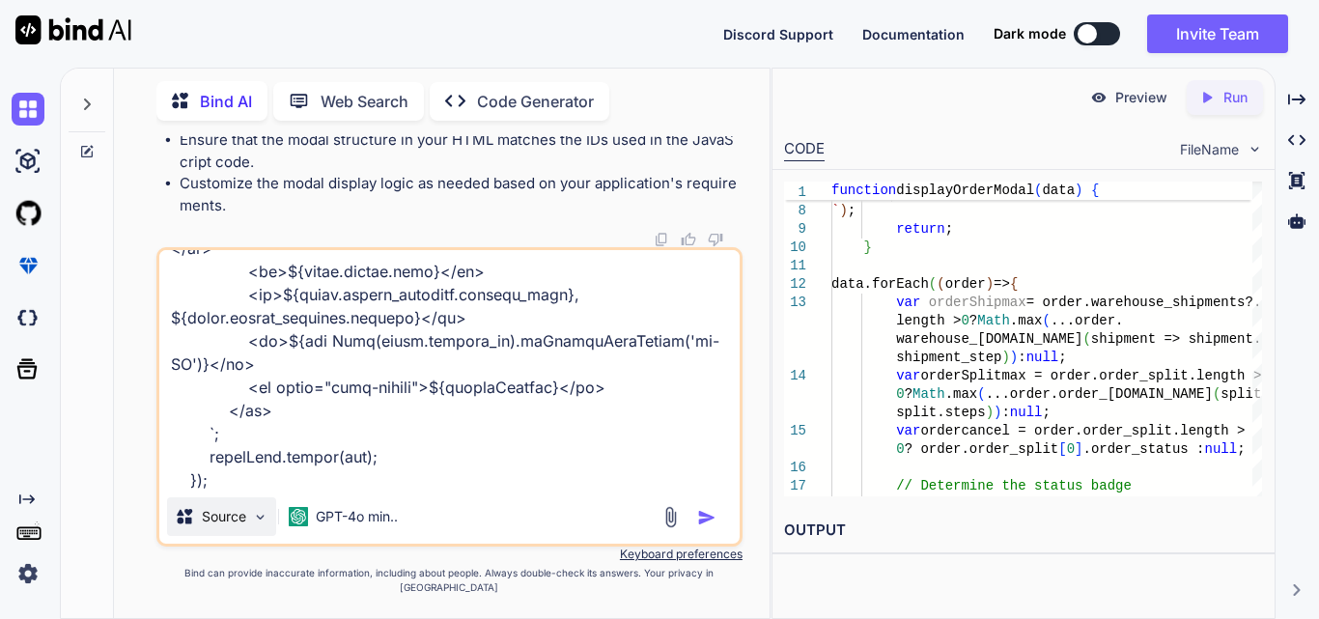
type textarea "$('#orderFilterForm').on('submit', function (event) { event.preventDefault(); $…"
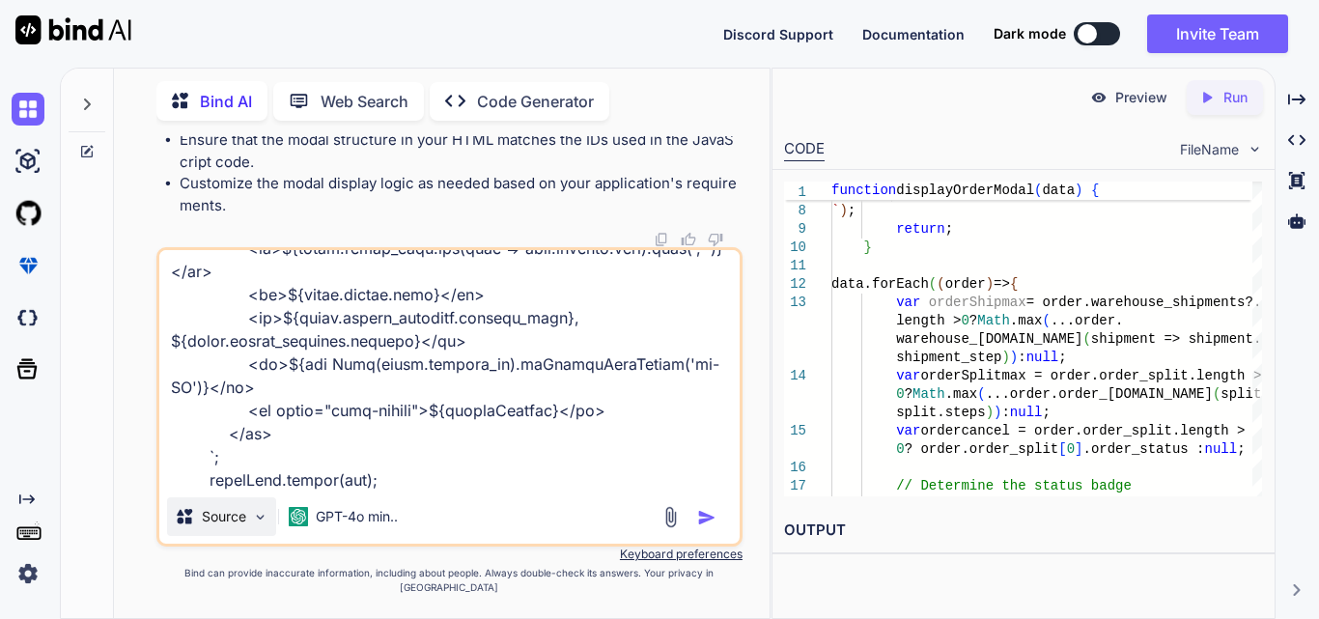
type textarea "x"
type textarea "$('#orderFilterForm').on('submit', function (event) { event.preventDefault(); $…"
type textarea "x"
type textarea "$('#orderFilterForm').on('submit', function (event) { event.preventDefault(); $…"
type textarea "x"
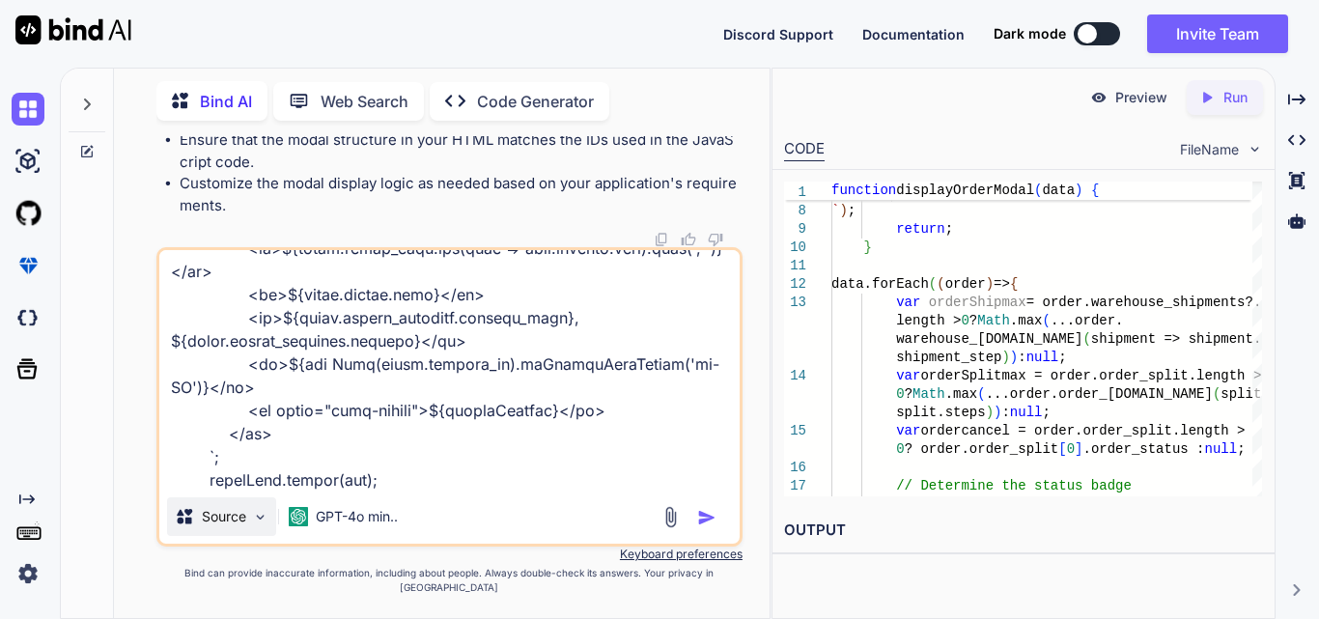
type textarea "$('#orderFilterForm').on('submit', function (event) { event.preventDefault(); $…"
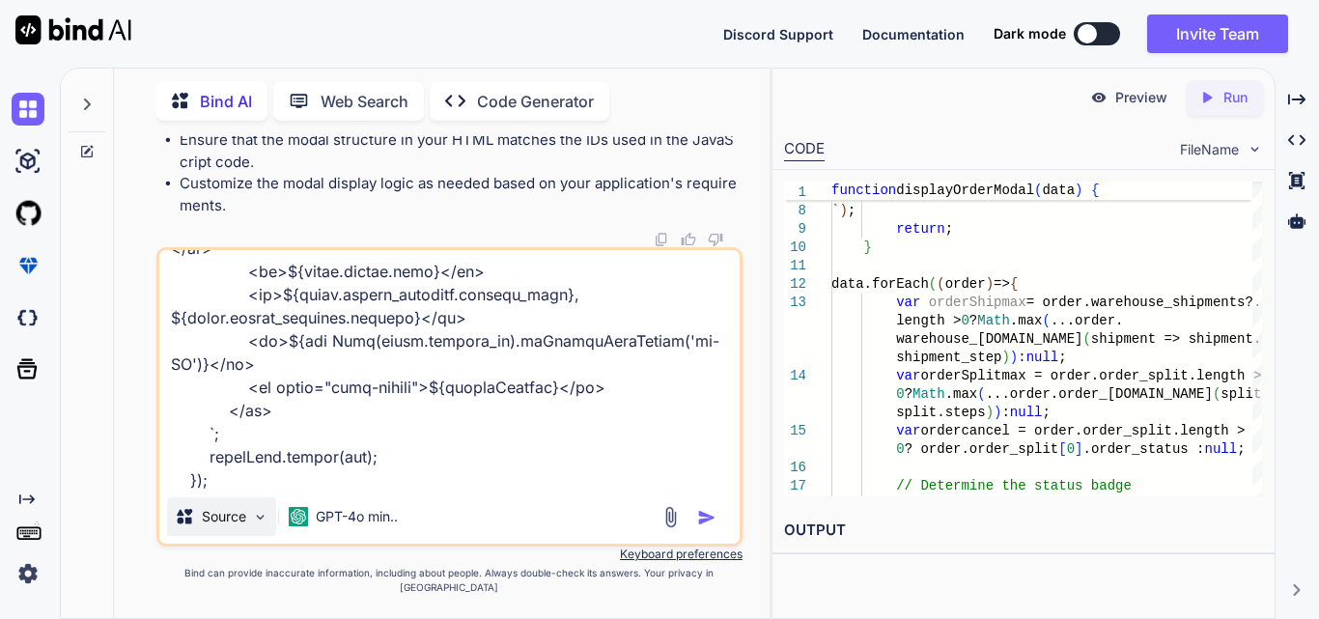
type textarea "x"
type textarea "$('#orderFilterForm').on('submit', function (event) { event.preventDefault(); $…"
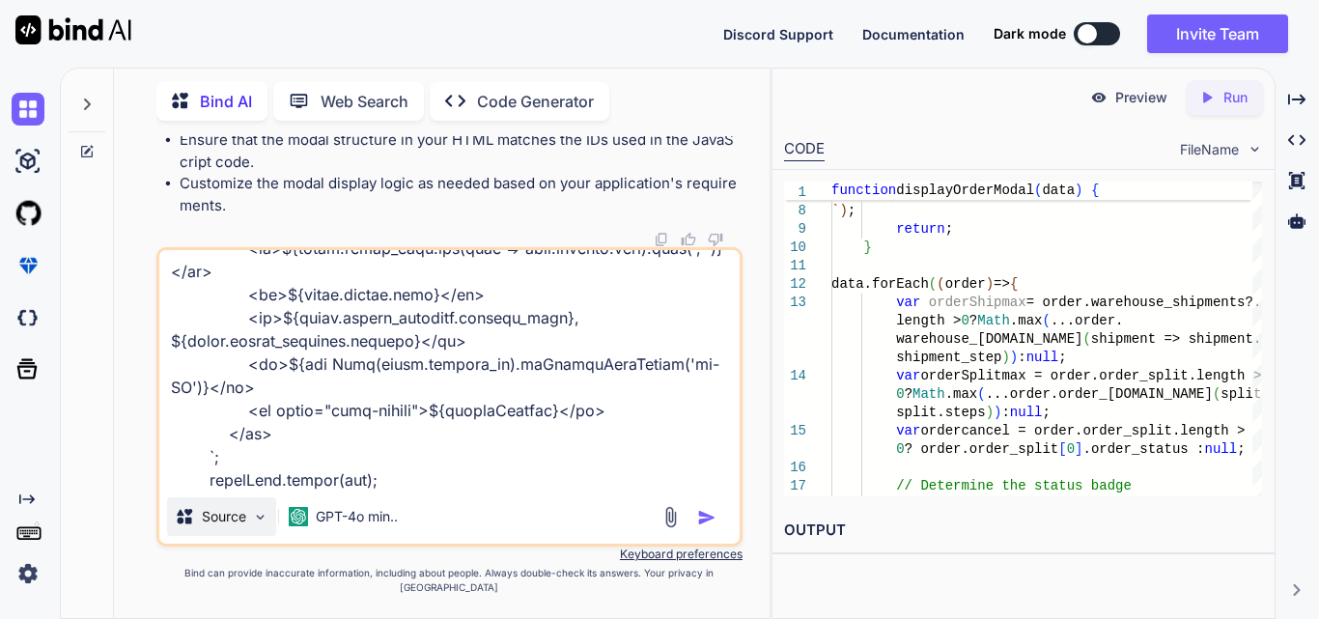
type textarea "x"
type textarea "$('#orderFilterForm').on('submit', function (event) { event.preventDefault(); $…"
type textarea "x"
type textarea "$('#orderFilterForm').on('submit', function (event) { event.preventDefault(); $…"
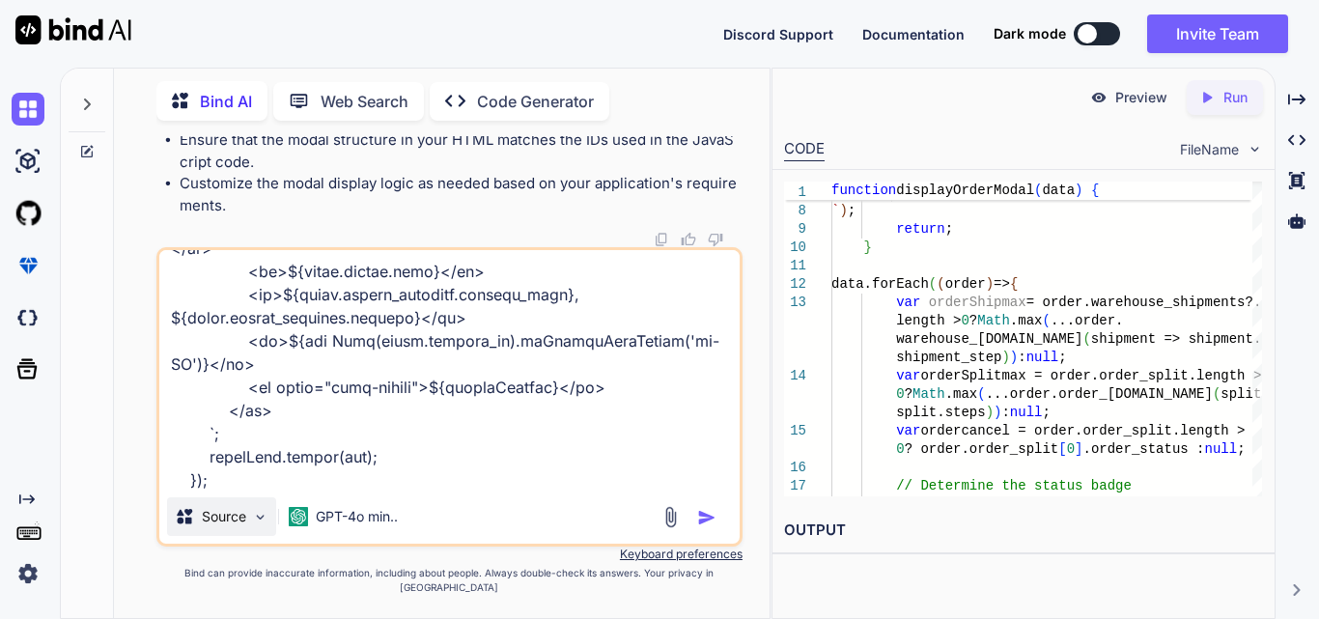
type textarea "x"
type textarea "$('#orderFilterForm').on('submit', function (event) { event.preventDefault(); $…"
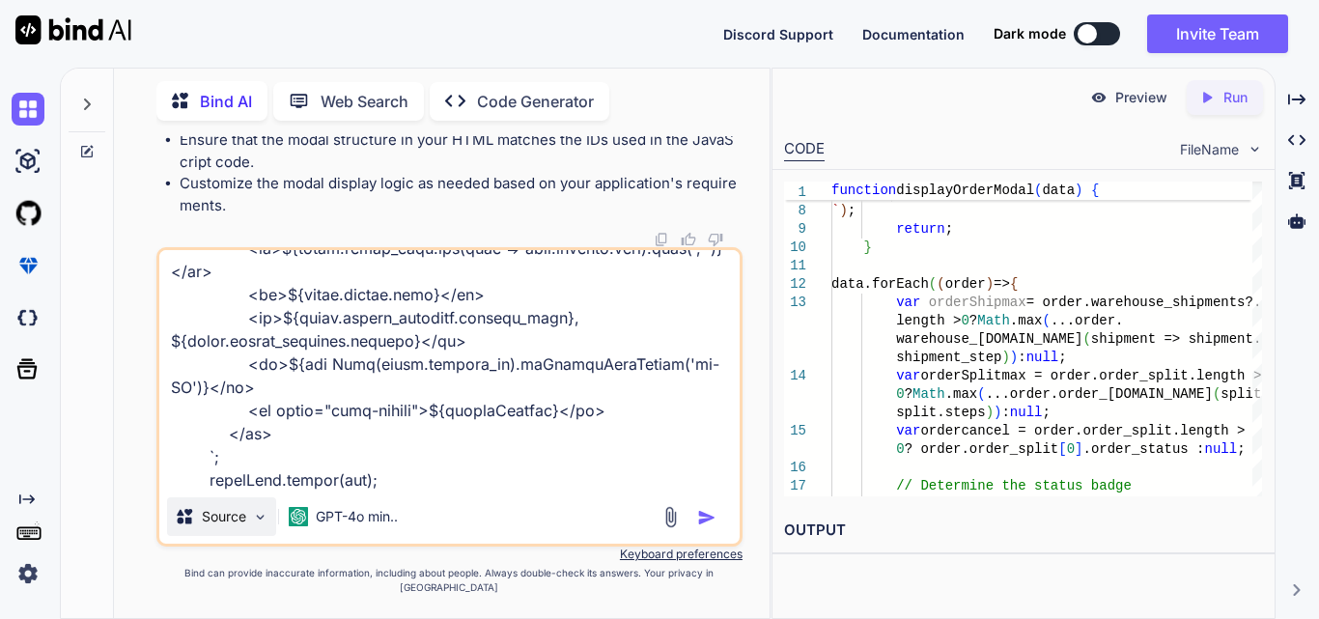
type textarea "x"
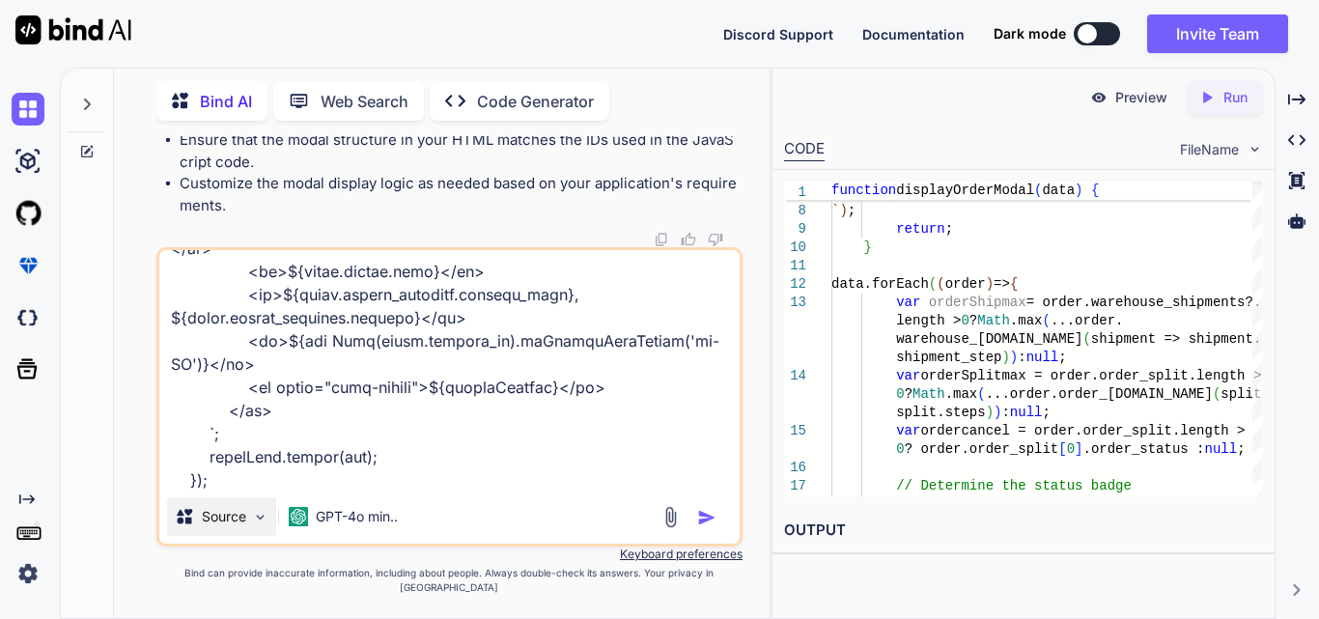
type textarea "$('#orderFilterForm').on('submit', function (event) { event.preventDefault(); $…"
type textarea "x"
type textarea "$('#orderFilterForm').on('submit', function (event) { event.preventDefault(); $…"
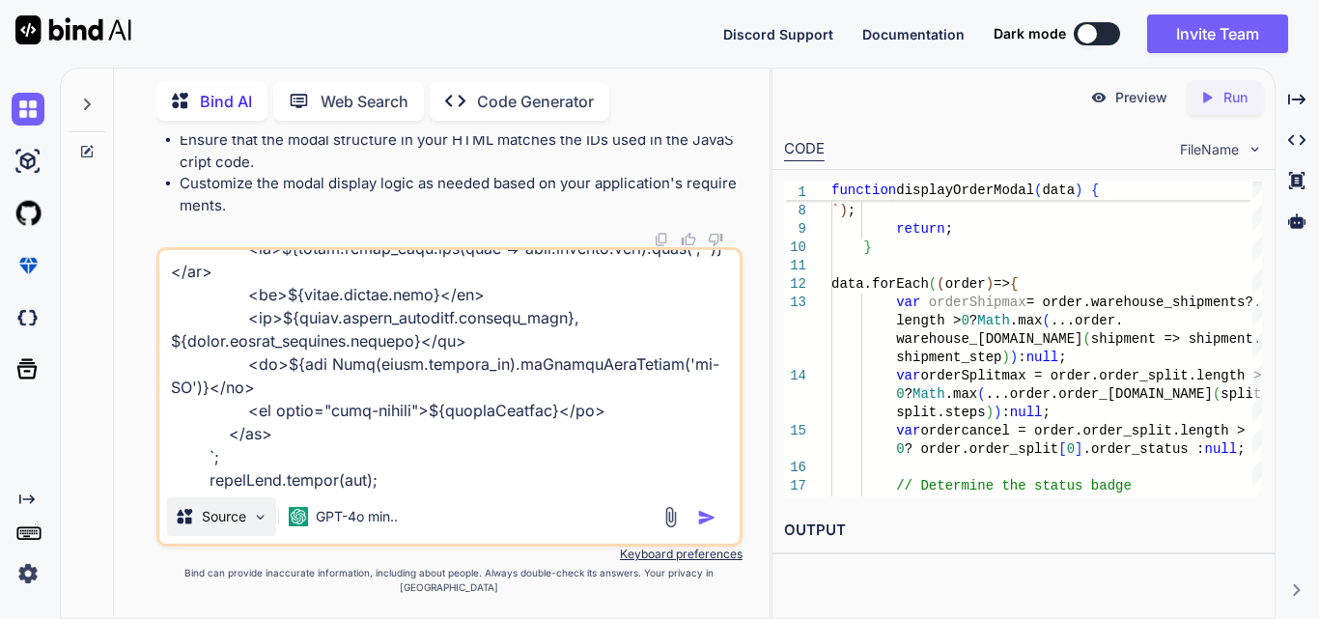
type textarea "x"
type textarea "$('#orderFilterForm').on('submit', function (event) { event.preventDefault(); $…"
type textarea "x"
type textarea "$('#orderFilterForm').on('submit', function (event) { event.preventDefault(); $…"
type textarea "x"
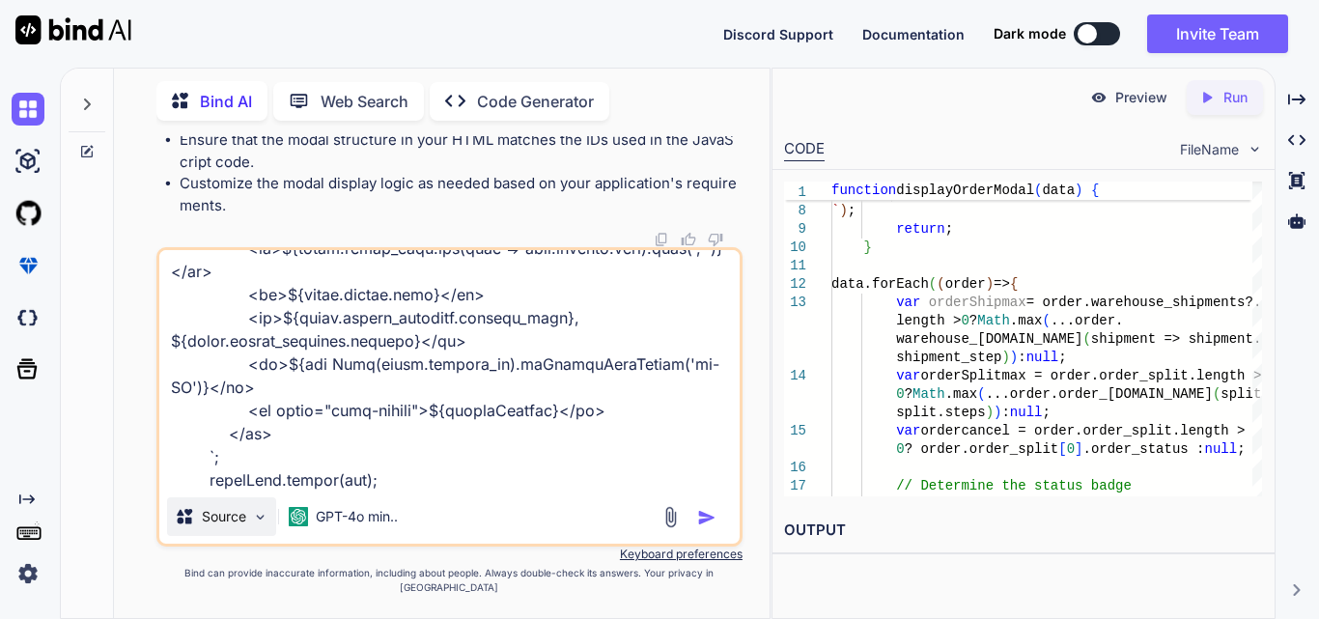
type textarea "$('#orderFilterForm').on('submit', function (event) { event.preventDefault(); $…"
type textarea "x"
type textarea "$('#orderFilterForm').on('submit', function (event) { event.preventDefault(); $…"
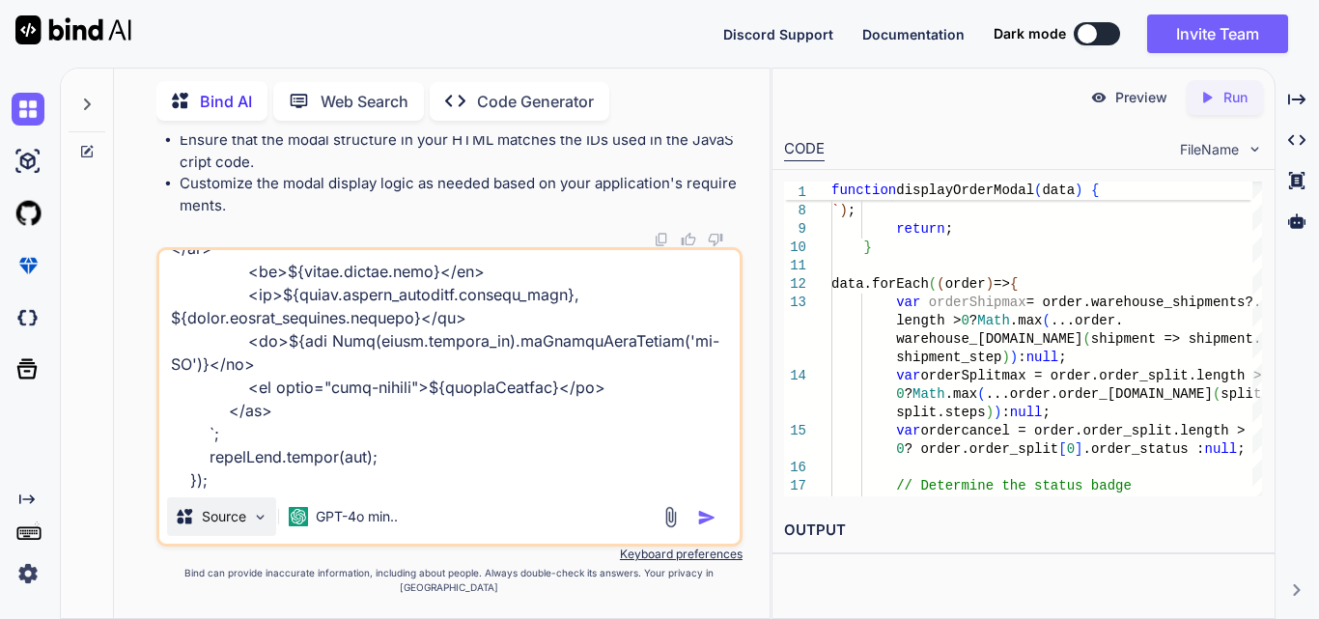
type textarea "x"
type textarea "$('#orderFilterForm').on('submit', function (event) { event.preventDefault(); $…"
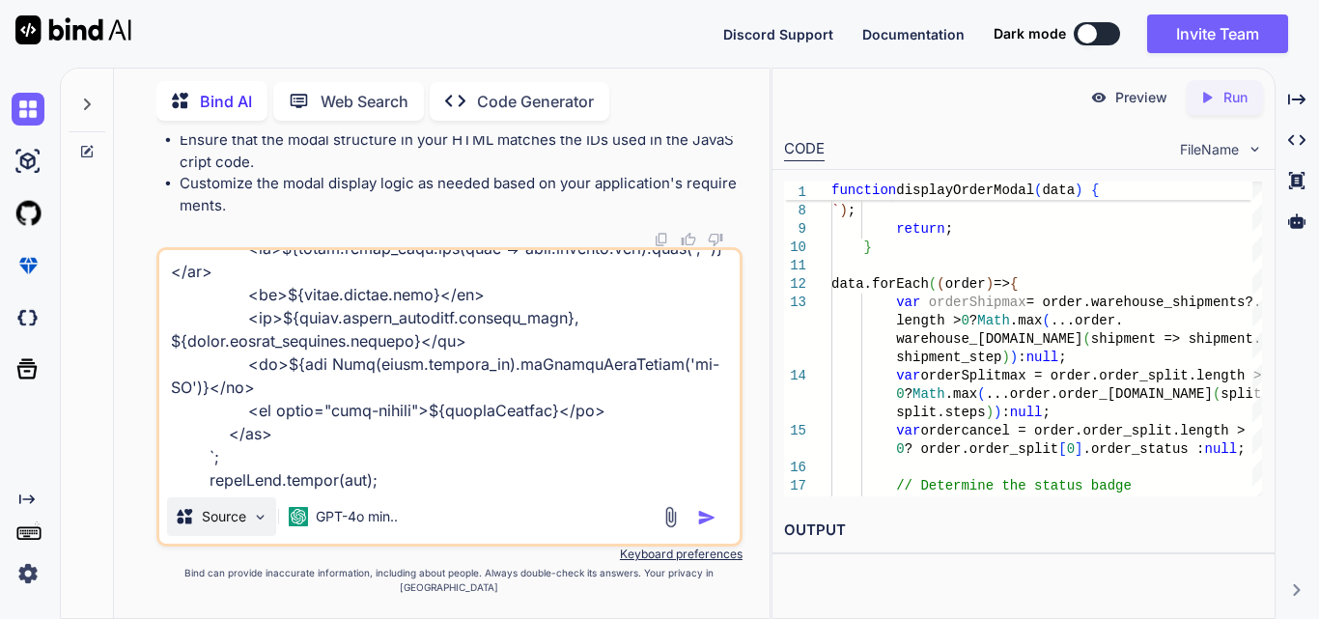
type textarea "x"
type textarea "$('#orderFilterForm').on('submit', function (event) { event.preventDefault(); $…"
type textarea "x"
type textarea "$('#orderFilterForm').on('submit', function (event) { event.preventDefault(); $…"
type textarea "x"
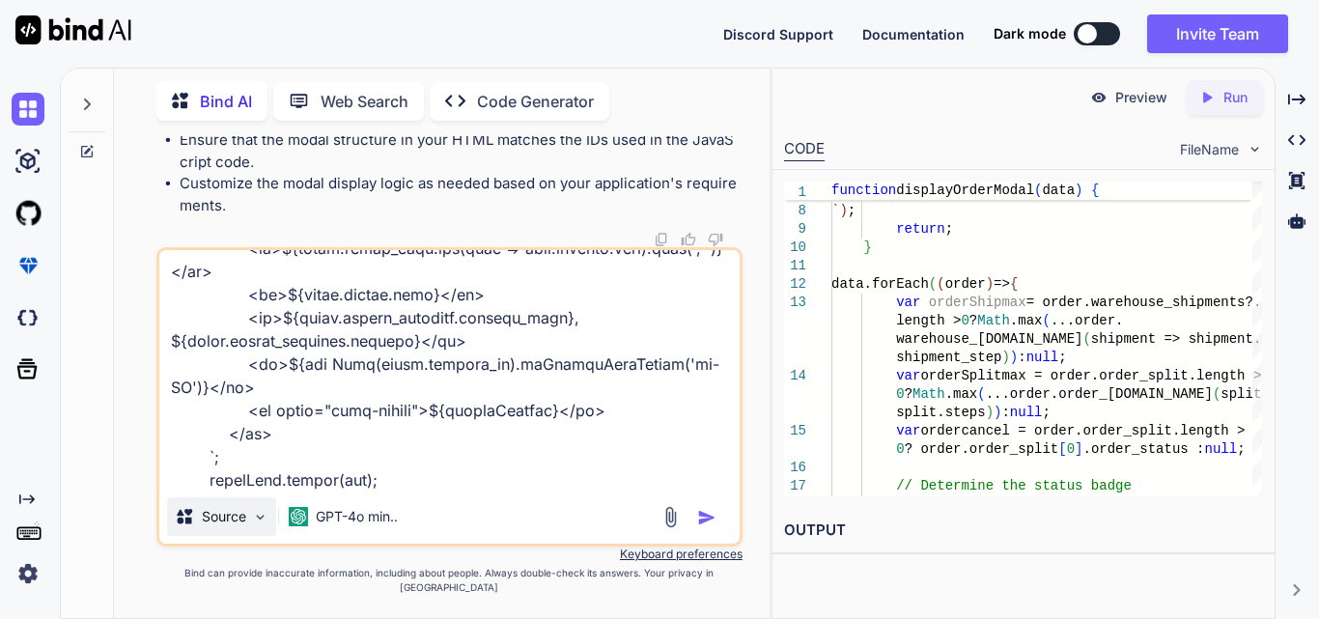
type textarea "$('#orderFilterForm').on('submit', function (event) { event.preventDefault(); $…"
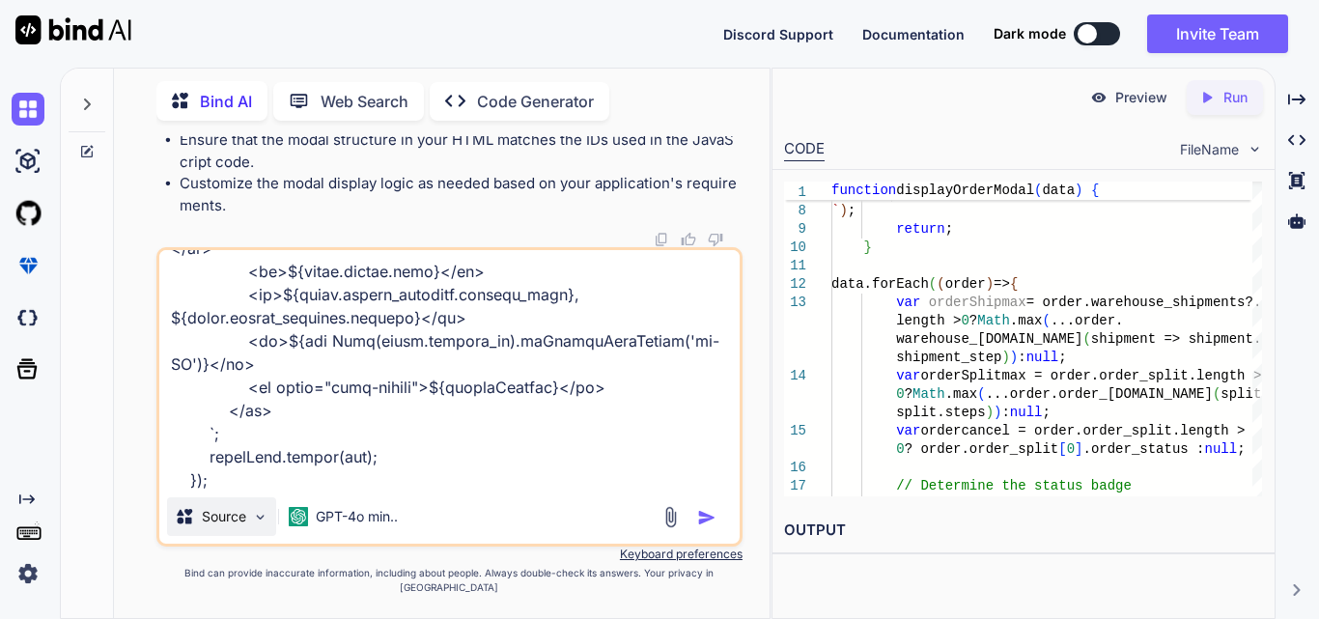
type textarea "x"
type textarea "$('#orderFilterForm').on('submit', function (event) { event.preventDefault(); $…"
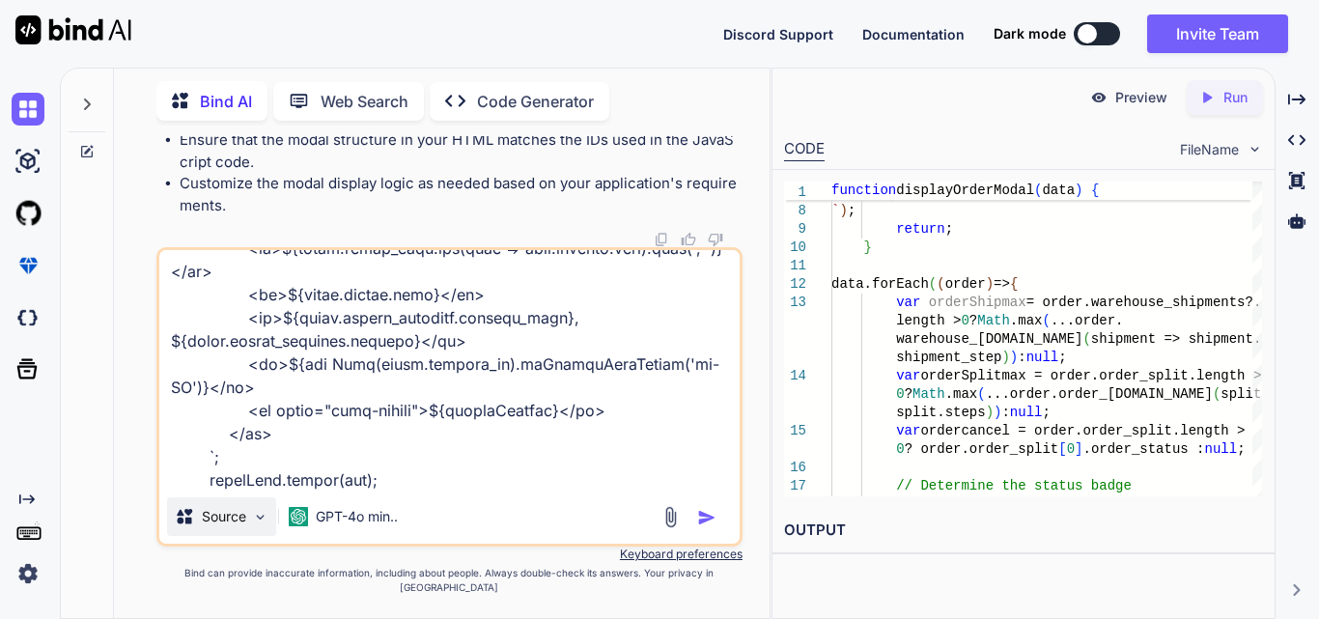
type textarea "x"
type textarea "$('#orderFilterForm').on('submit', function (event) { event.preventDefault(); $…"
type textarea "x"
type textarea "$('#orderFilterForm').on('submit', function (event) { event.preventDefault(); $…"
type textarea "x"
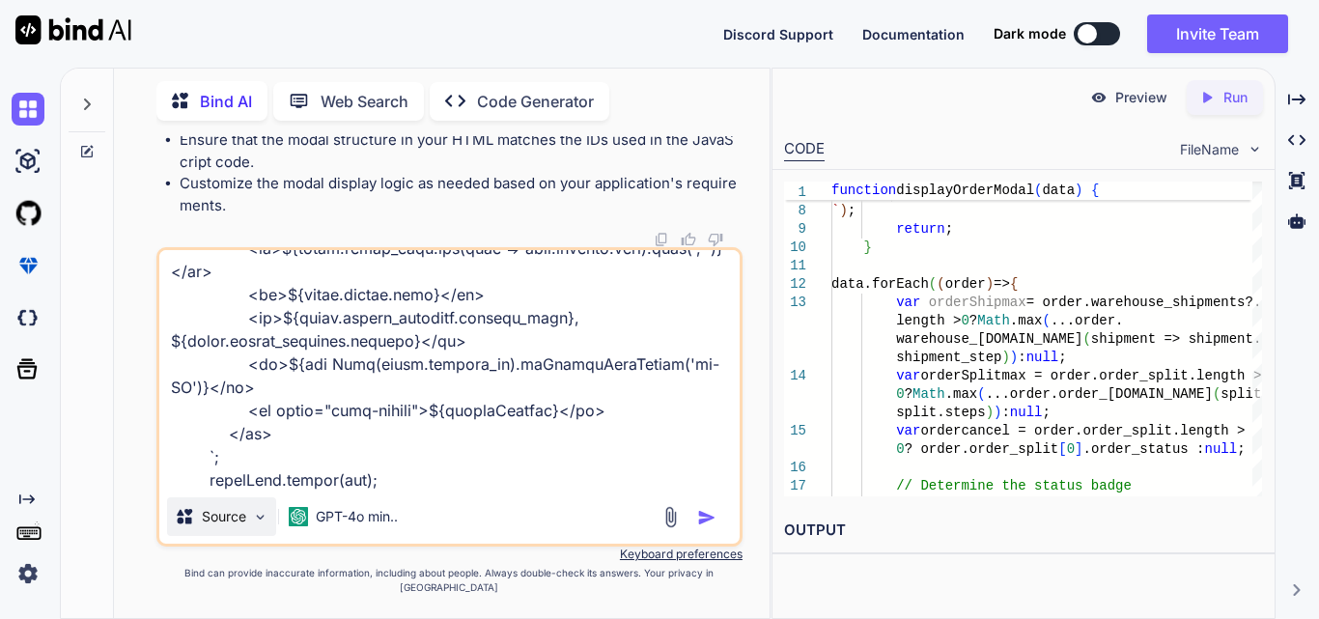
type textarea "$('#orderFilterForm').on('submit', function (event) { event.preventDefault(); $…"
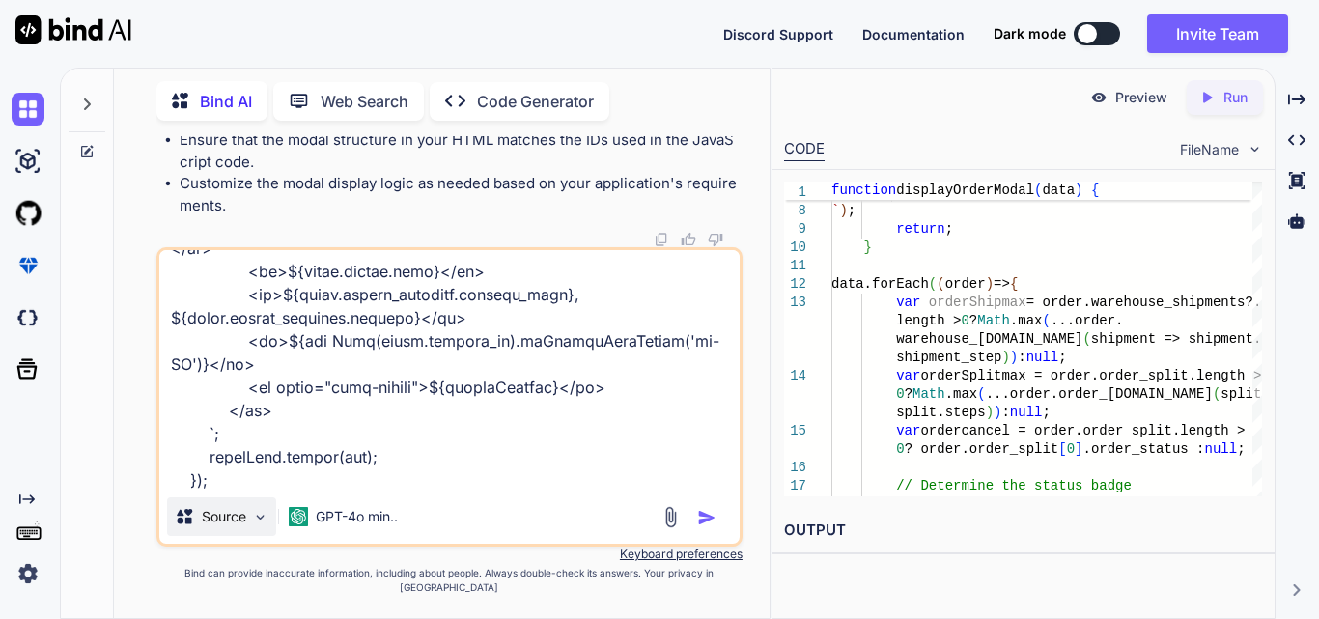
type textarea "x"
type textarea "$('#orderFilterForm').on('submit', function (event) { event.preventDefault(); $…"
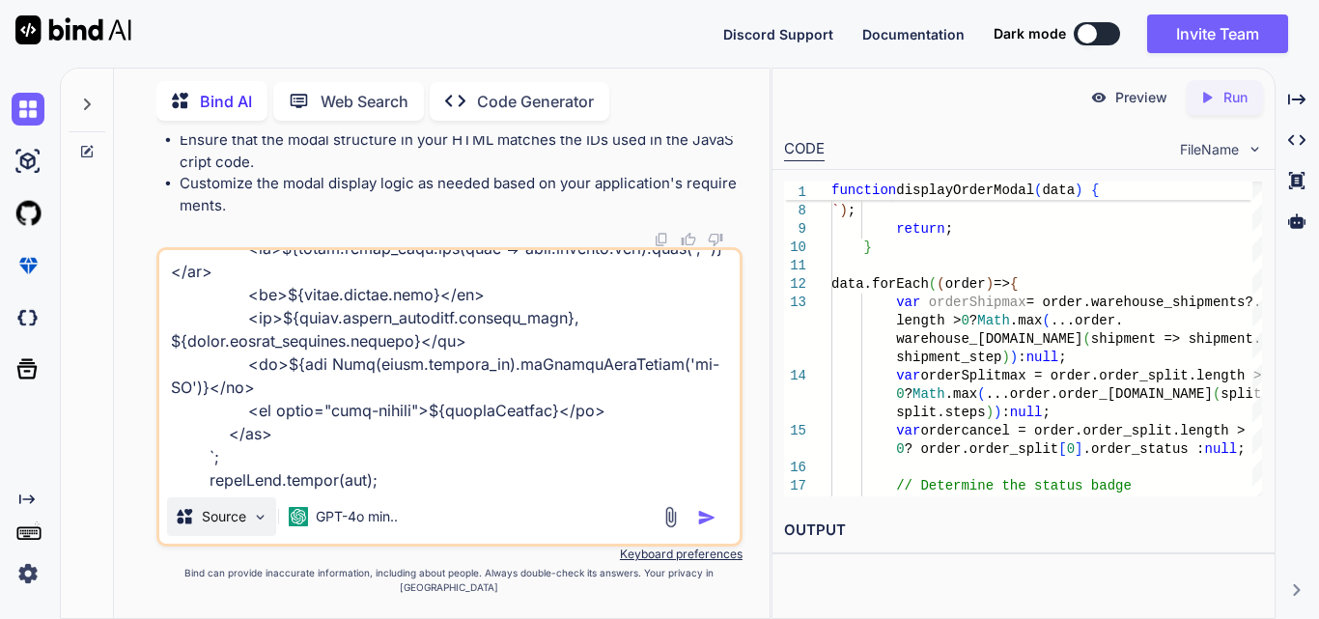
type textarea "x"
type textarea "$('#orderFilterForm').on('submit', function (event) { event.preventDefault(); $…"
type textarea "x"
type textarea "$('#orderFilterForm').on('submit', function (event) { event.preventDefault(); $…"
type textarea "x"
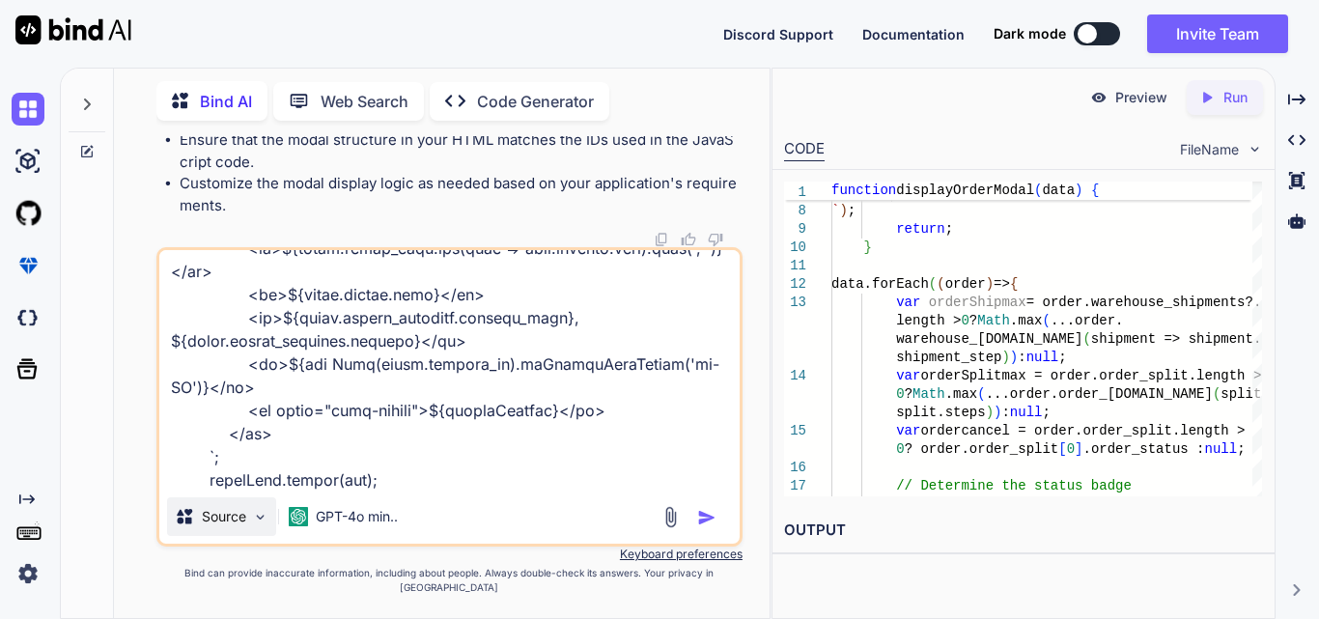
type textarea "$('#orderFilterForm').on('submit', function (event) { event.preventDefault(); $…"
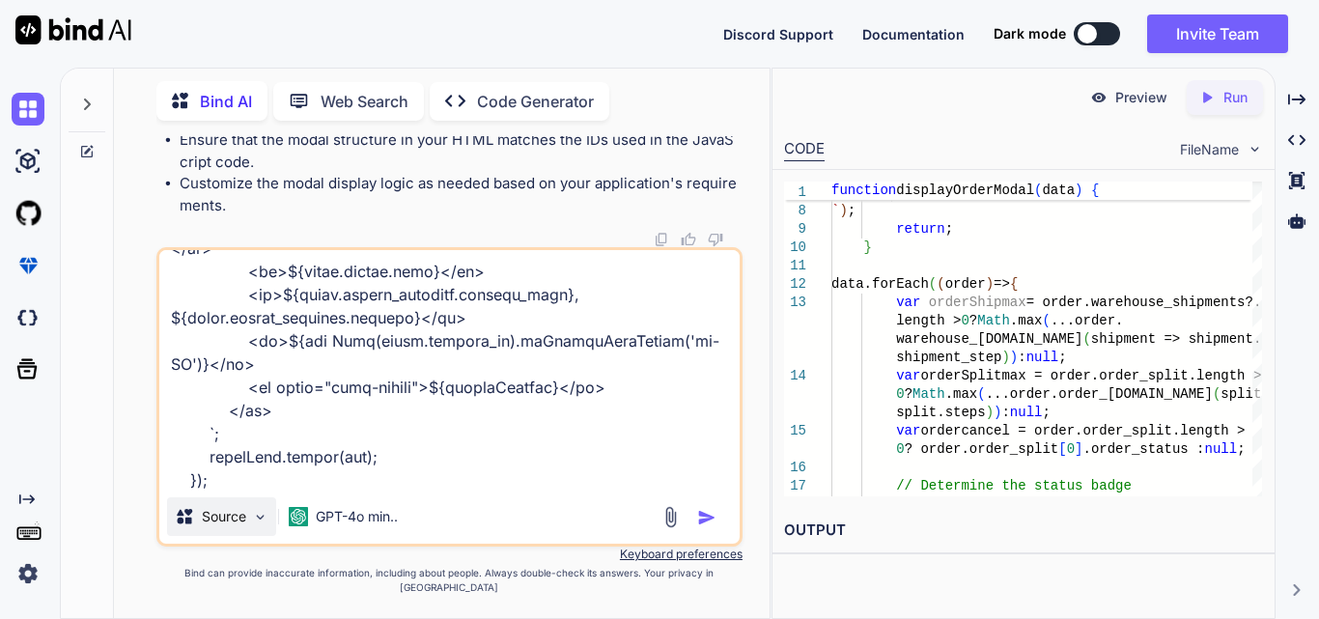
type textarea "x"
type textarea "$('#orderFilterForm').on('submit', function (event) { event.preventDefault(); $…"
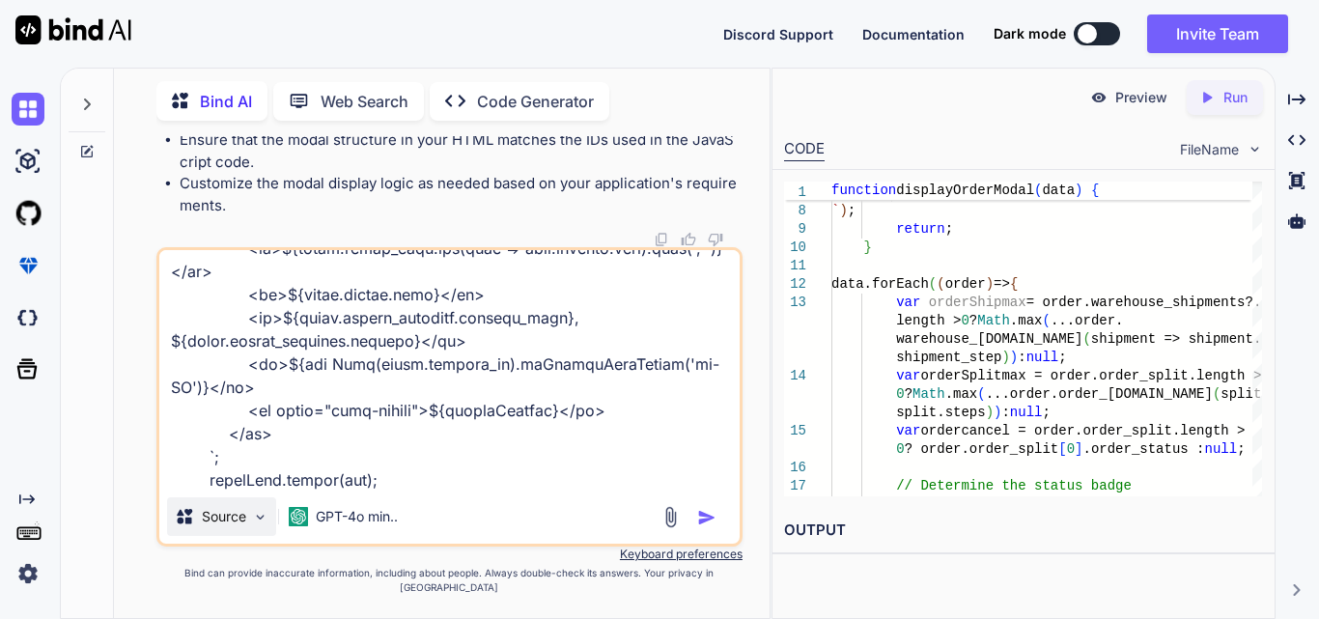
type textarea "x"
type textarea "$('#orderFilterForm').on('submit', function (event) { event.preventDefault(); $…"
type textarea "x"
type textarea "$('#orderFilterForm').on('submit', function (event) { event.preventDefault(); $…"
type textarea "x"
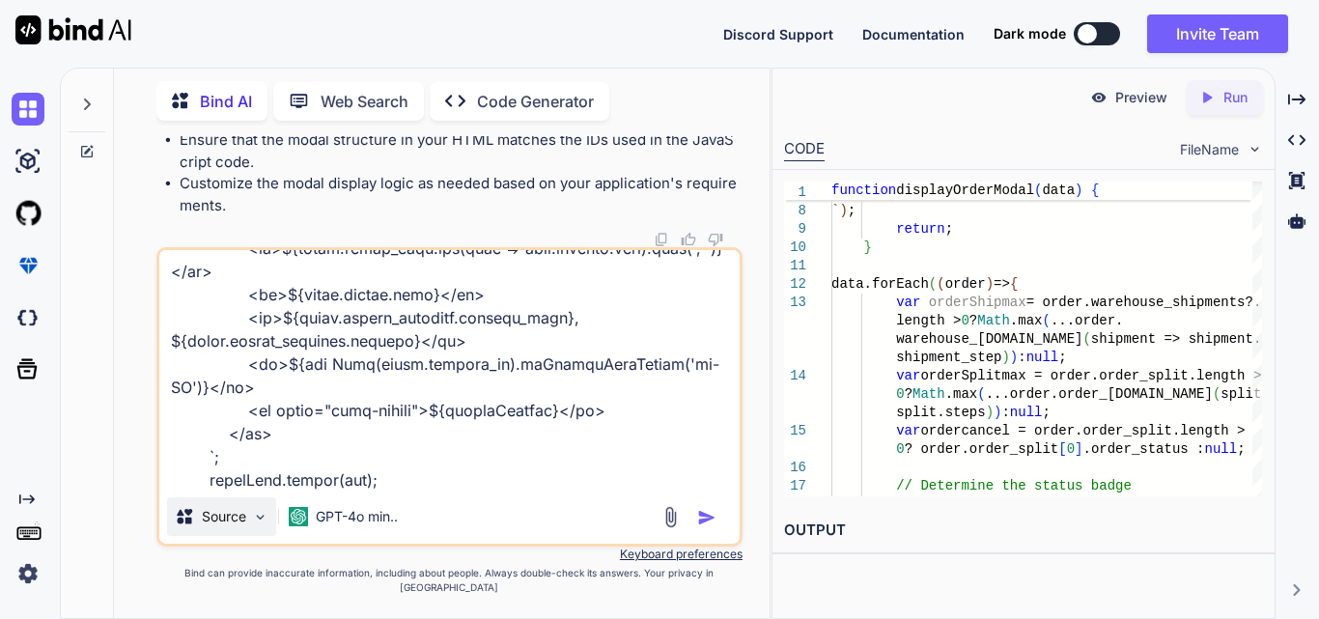
type textarea "$('#orderFilterForm').on('submit', function (event) { event.preventDefault(); $…"
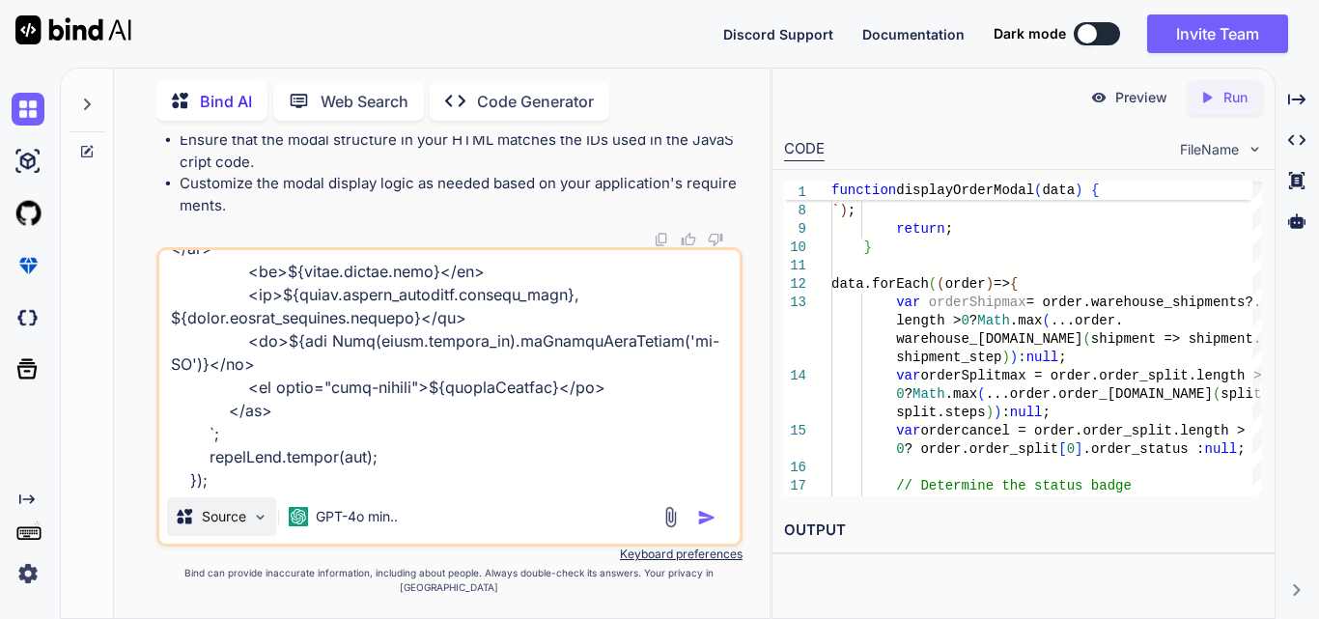
type textarea "x"
type textarea "$('#orderFilterForm').on('submit', function (event) { event.preventDefault(); $…"
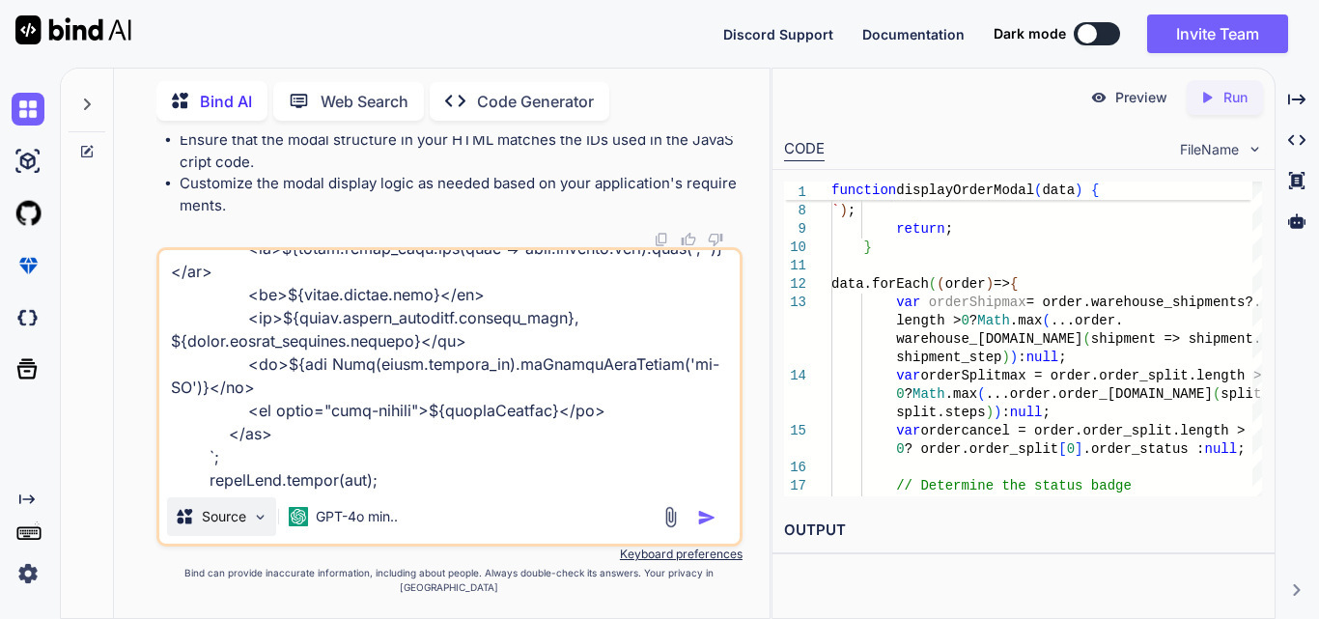
type textarea "x"
type textarea "$('#orderFilterForm').on('submit', function (event) { event.preventDefault(); $…"
type textarea "x"
type textarea "$('#orderFilterForm').on('submit', function (event) { event.preventDefault(); $…"
type textarea "x"
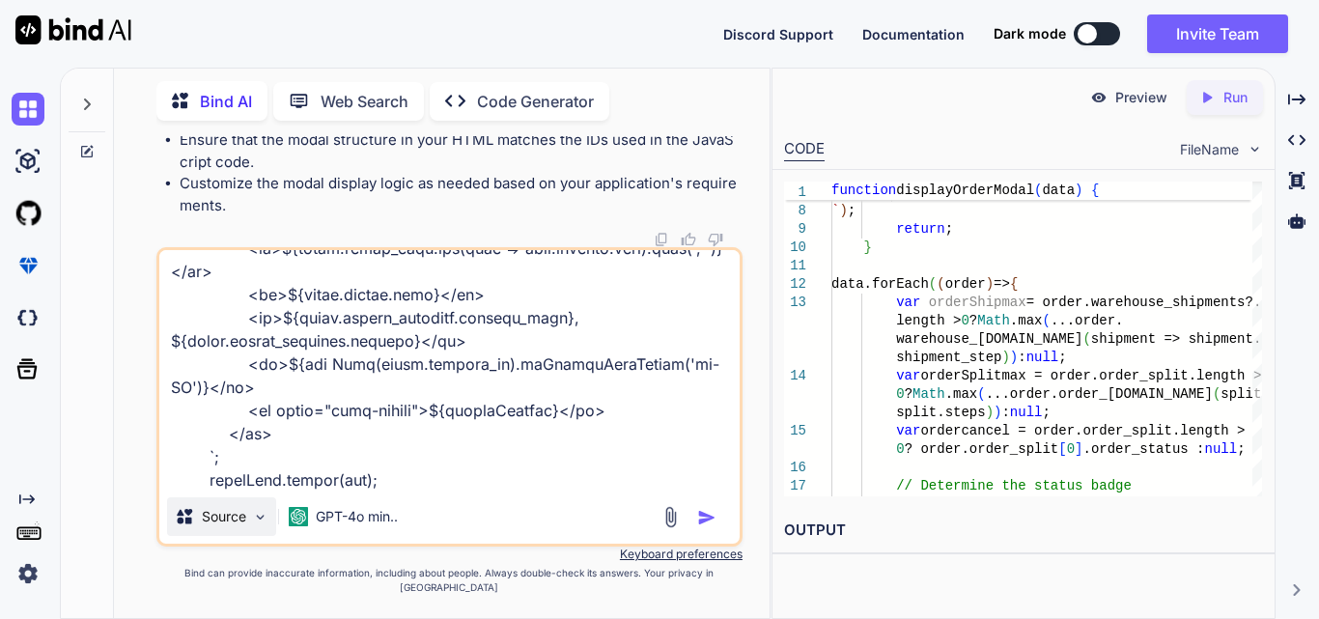
type textarea "$('#orderFilterForm').on('submit', function (event) { event.preventDefault(); $…"
type textarea "x"
type textarea "$('#orderFilterForm').on('submit', function (event) { event.preventDefault(); $…"
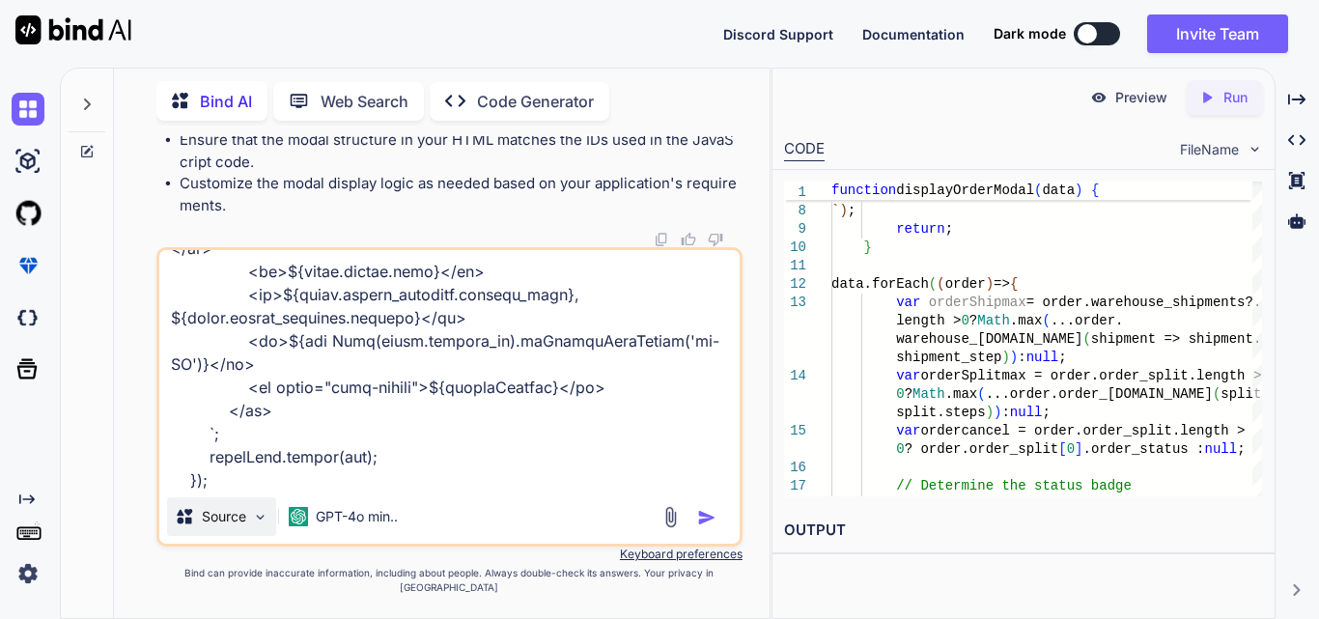
type textarea "x"
type textarea "$('#orderFilterForm').on('submit', function (event) { event.preventDefault(); $…"
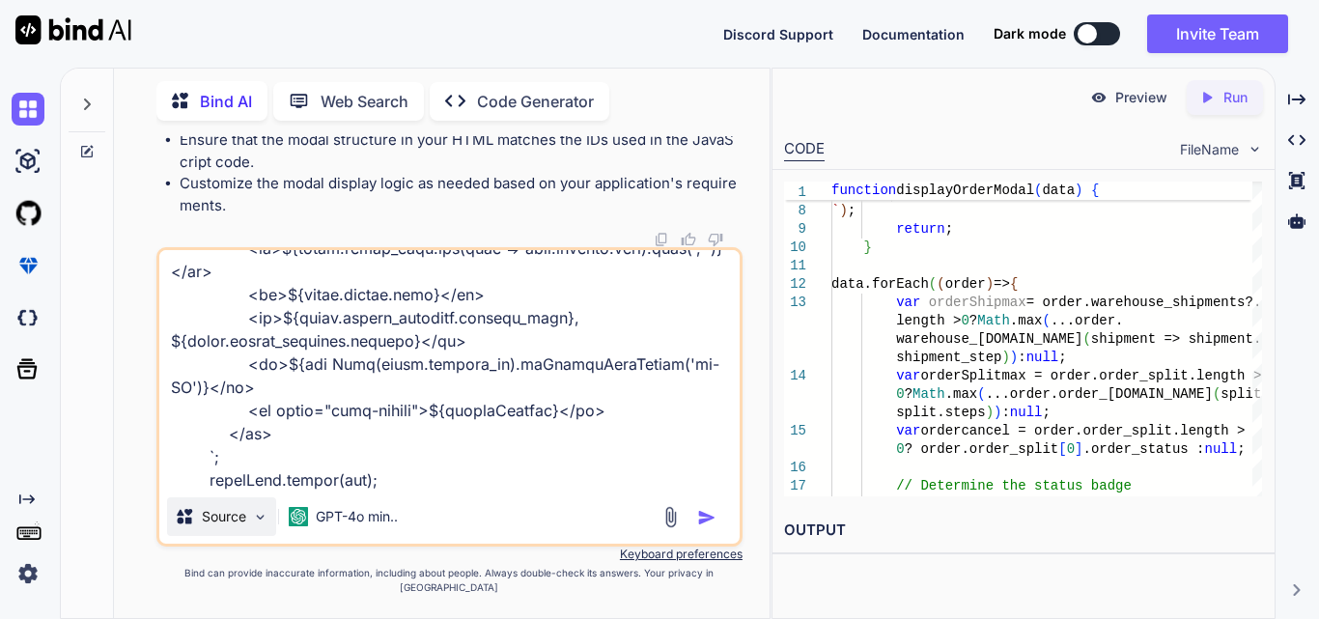
scroll to position [4010, 0]
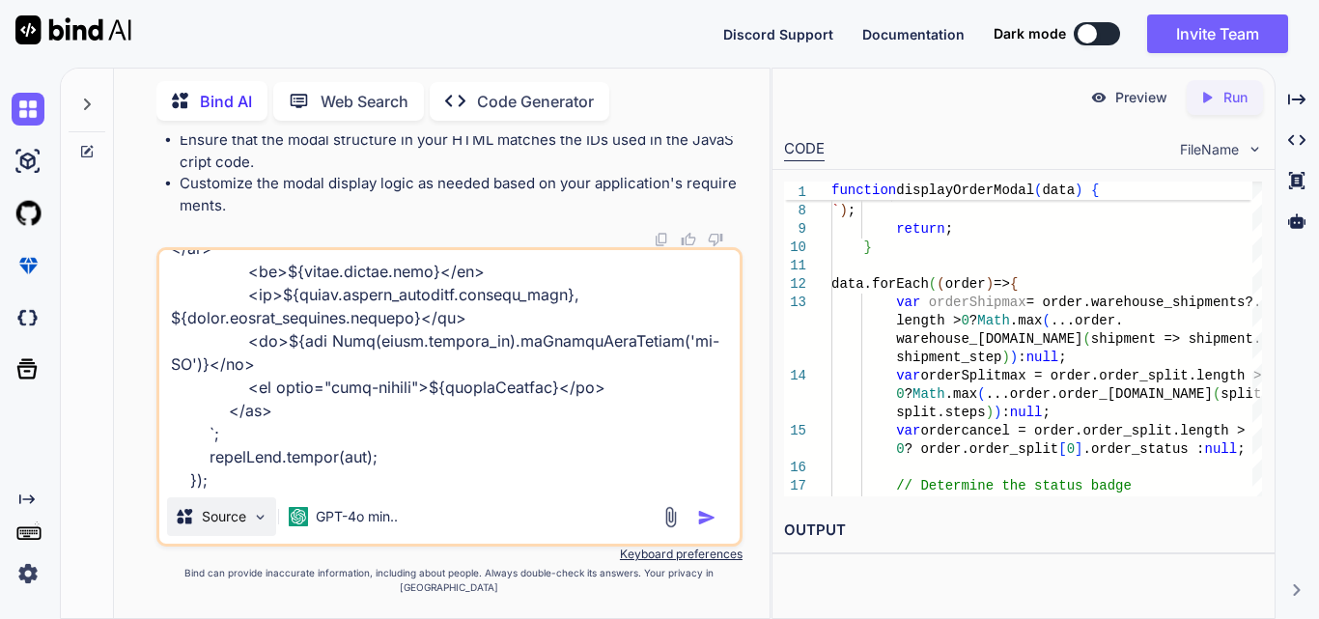
type textarea "x"
type textarea "$('#orderFilterForm').on('submit', function (event) { event.preventDefault(); $…"
type textarea "x"
type textarea "$('#orderFilterForm').on('submit', function (event) { event.preventDefault(); $…"
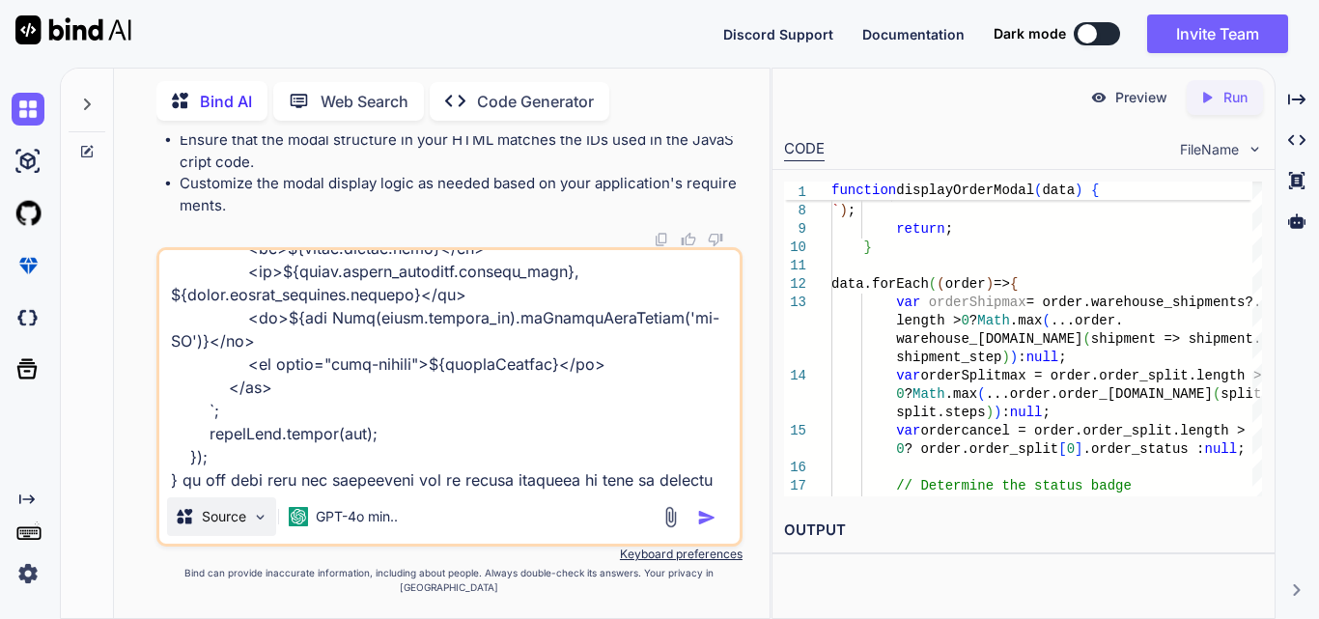
type textarea "x"
type textarea "$('#orderFilterForm').on('submit', function (event) { event.preventDefault(); $…"
type textarea "x"
type textarea "$('#orderFilterForm').on('submit', function (event) { event.preventDefault(); $…"
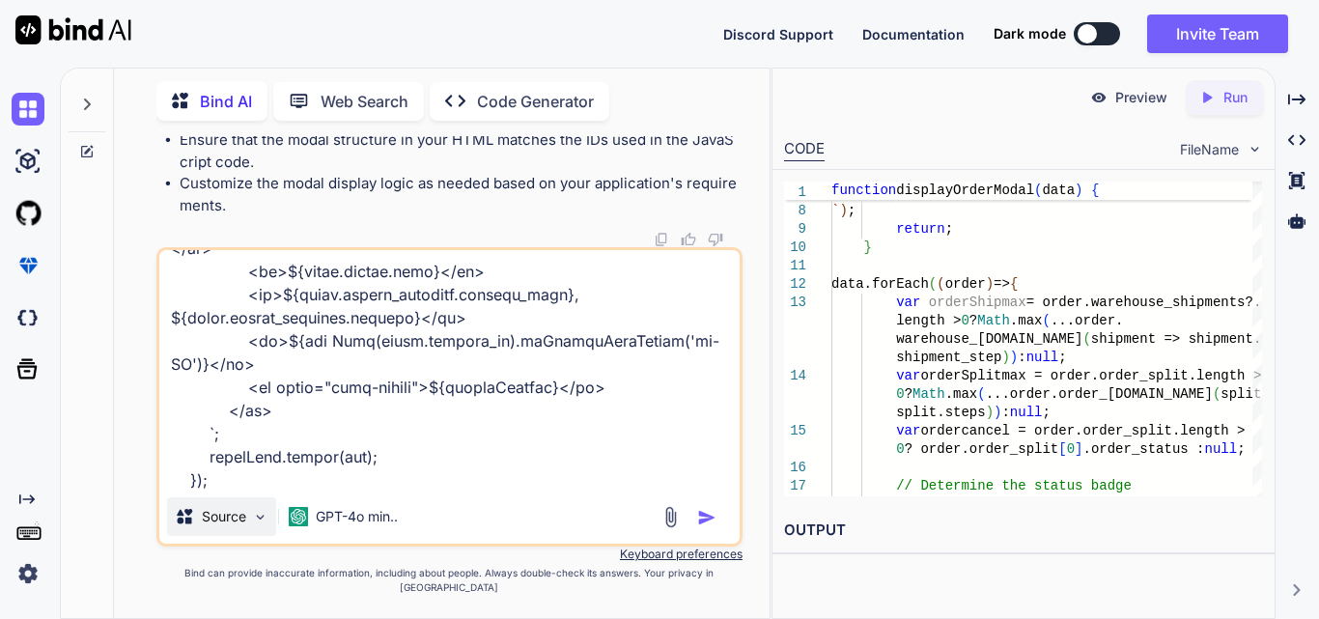
type textarea "x"
type textarea "$('#orderFilterForm').on('submit', function (event) { event.preventDefault(); $…"
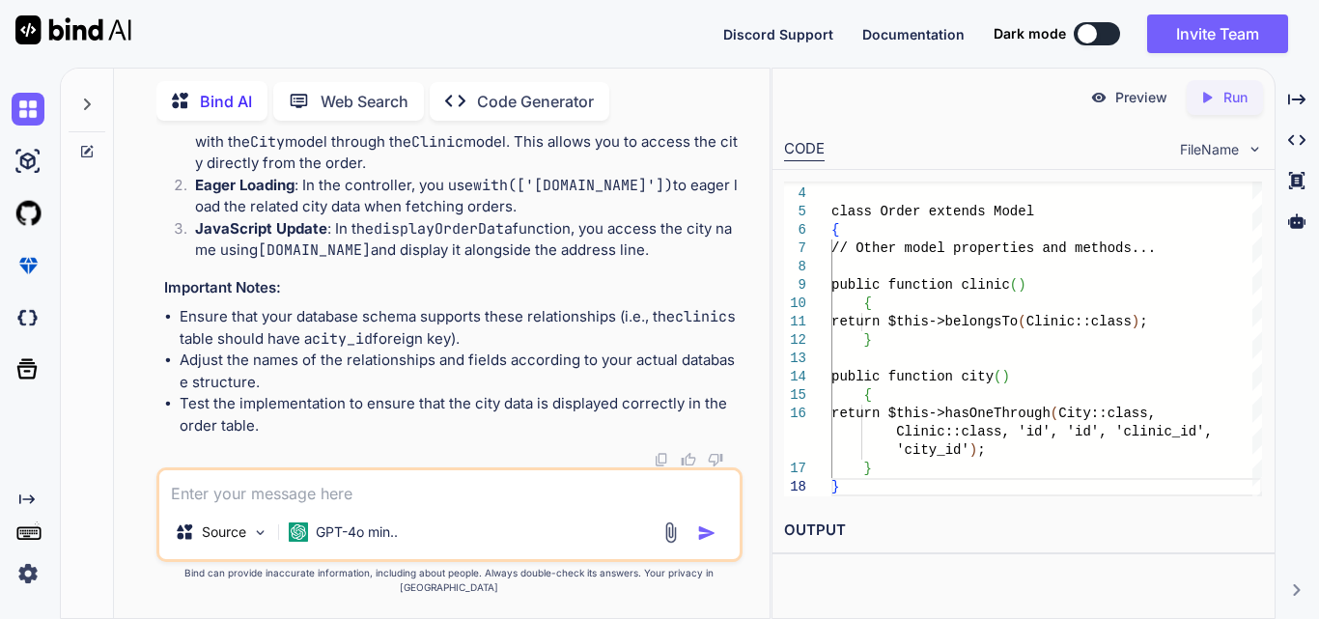
scroll to position [46343, 0]
